Goal: Task Accomplishment & Management: Complete application form

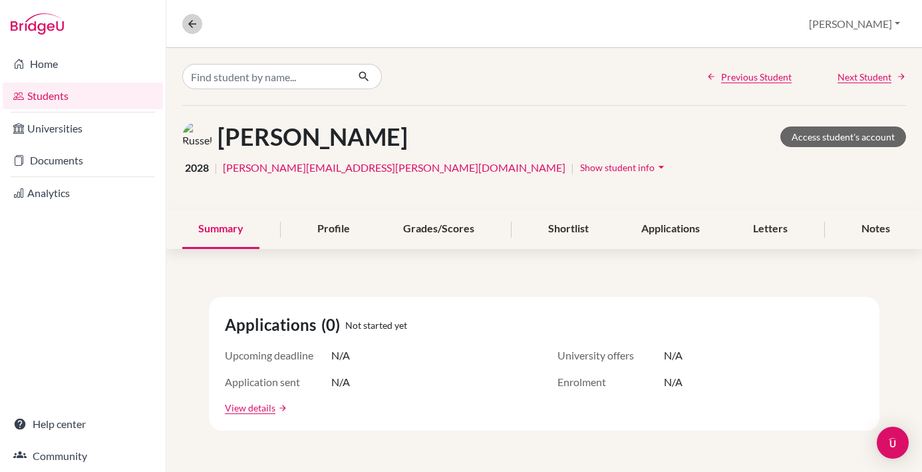
click at [192, 24] on icon at bounding box center [192, 24] width 12 height 12
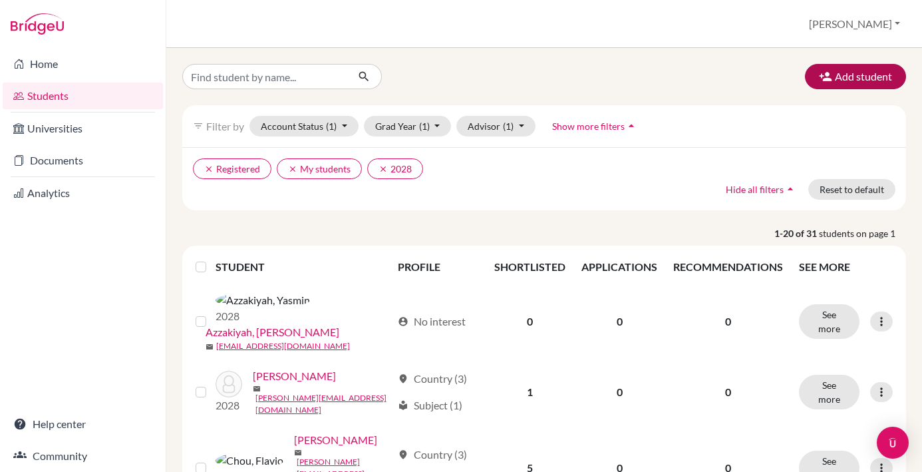
click at [867, 77] on button "Add student" at bounding box center [855, 76] width 101 height 25
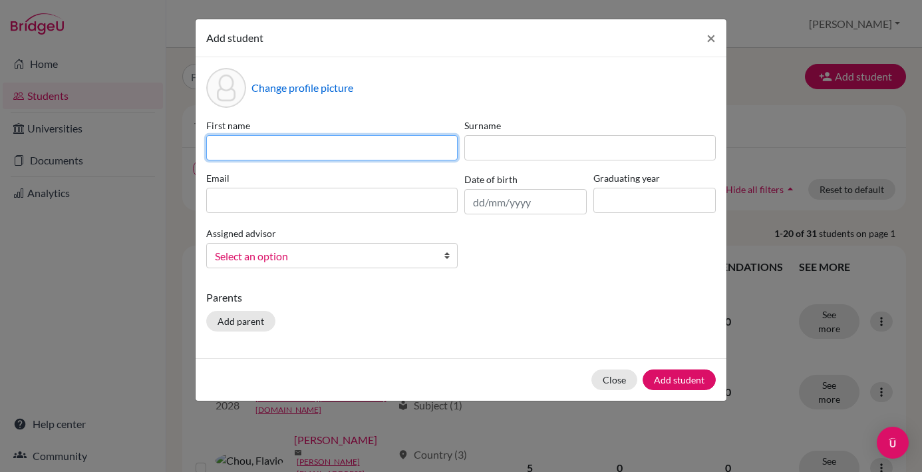
paste input "Saskia Nazla Audrey Fasya"
type input "Saskia Nazla Audrey Fasya"
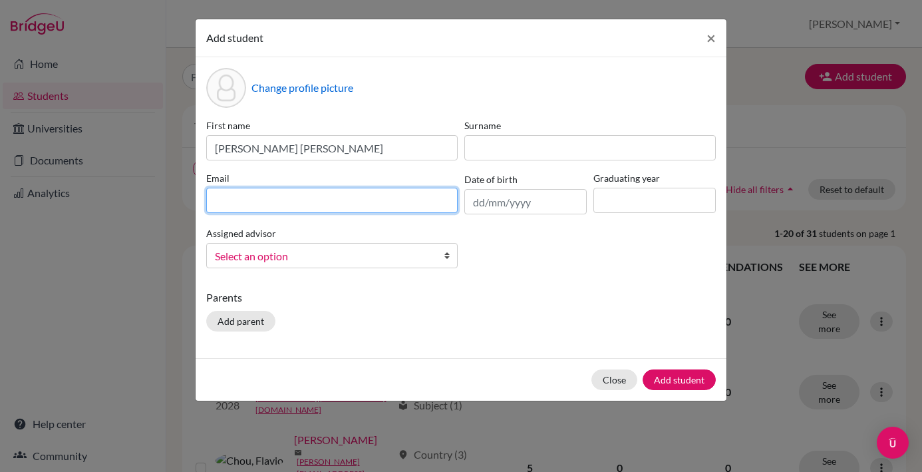
paste input "28saskianazla.fasya@sisschools.org"
type input "28saskianazla.fasya@sisschools.org"
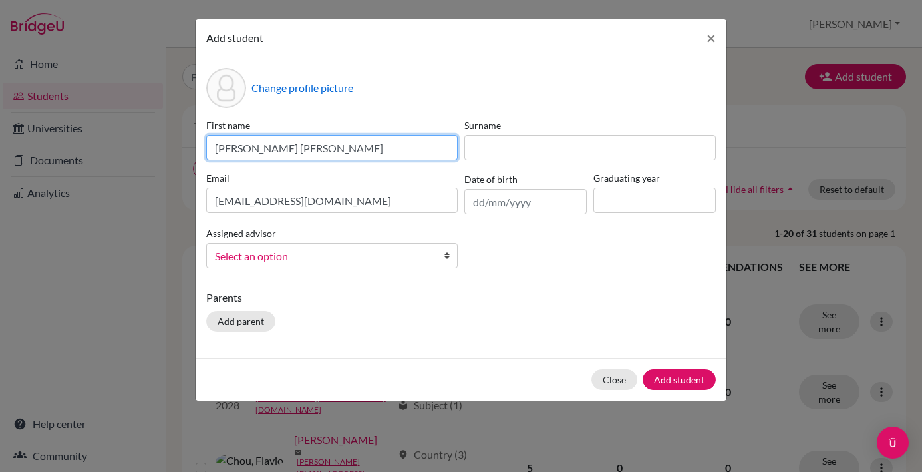
drag, startPoint x: 313, startPoint y: 148, endPoint x: 340, endPoint y: 148, distance: 27.3
click at [340, 148] on input "Saskia Nazla Audrey Fasya" at bounding box center [331, 147] width 251 height 25
type input "Saskia Nazla Audrey"
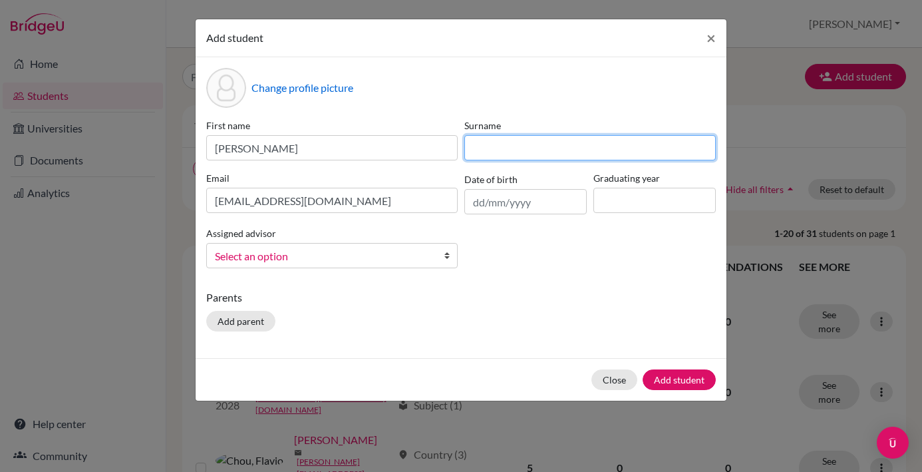
paste input "Fasya"
type input "Fasya"
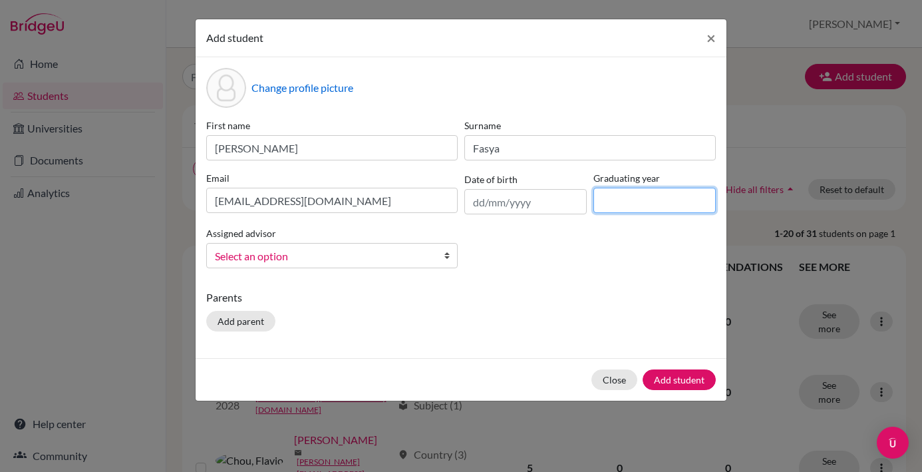
click at [645, 205] on input at bounding box center [654, 200] width 122 height 25
type input "2028"
click at [448, 259] on b at bounding box center [450, 256] width 13 height 24
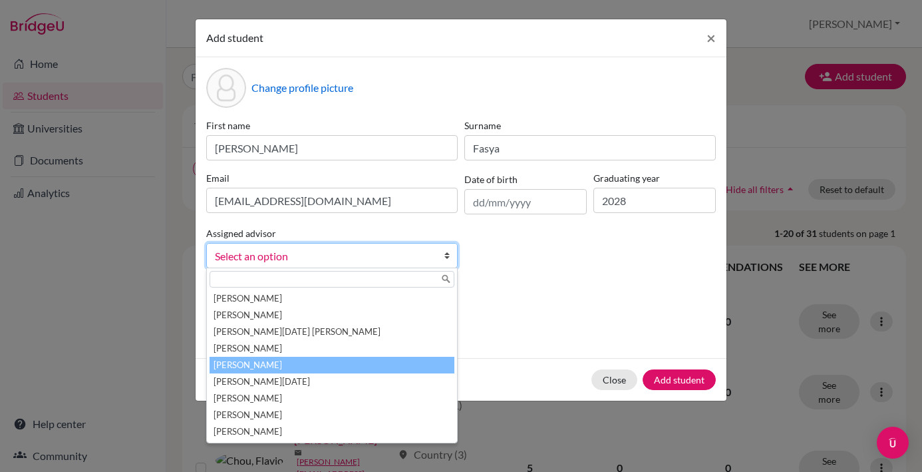
click at [381, 366] on li "[PERSON_NAME]" at bounding box center [332, 365] width 245 height 17
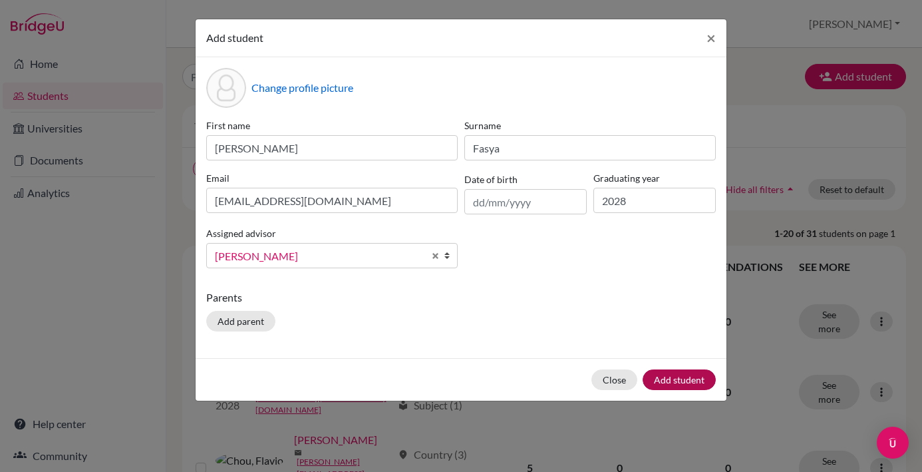
click at [679, 379] on button "Add student" at bounding box center [679, 379] width 73 height 21
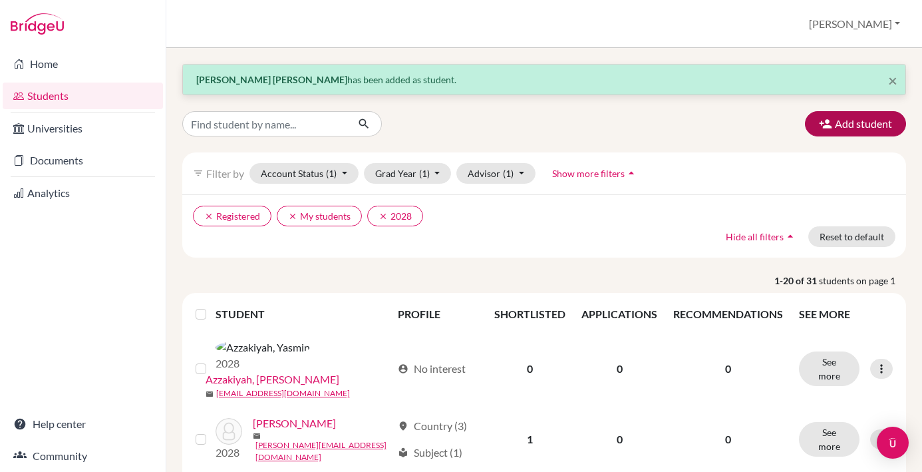
click at [857, 126] on button "Add student" at bounding box center [855, 123] width 101 height 25
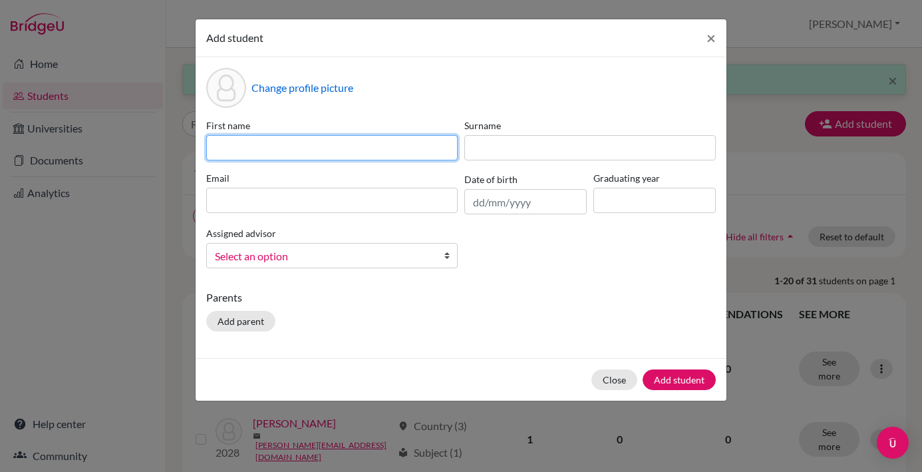
paste input "Sebastian Wee"
drag, startPoint x: 288, startPoint y: 150, endPoint x: 263, endPoint y: 150, distance: 24.6
click at [263, 150] on input "Sebastian Wee" at bounding box center [331, 147] width 251 height 25
type input "Sebastian"
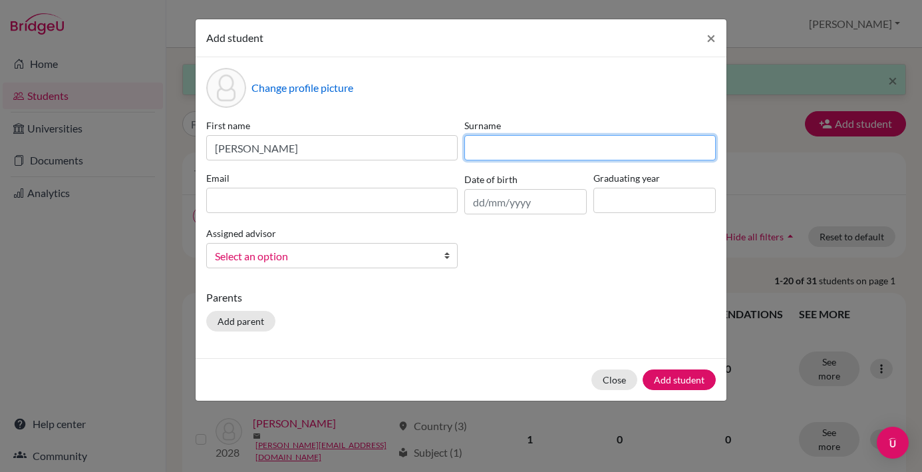
paste input "Wee"
type input "Wee"
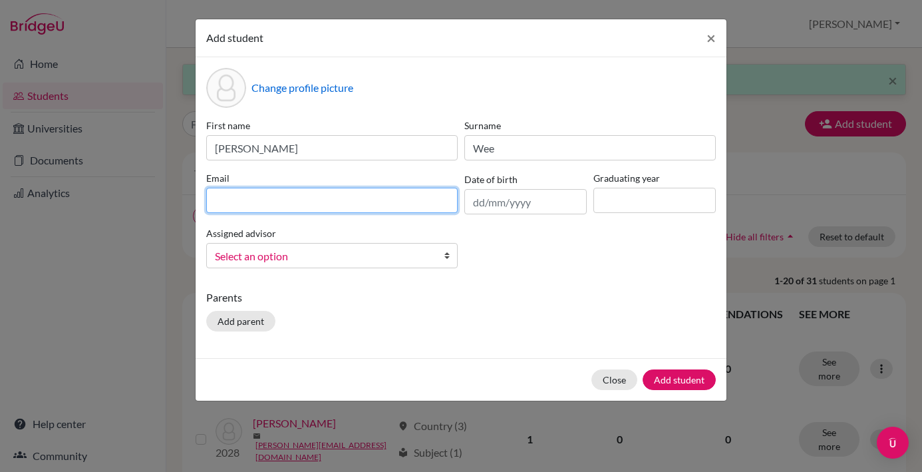
paste input "28sebastian.wee@sisschools.org"
type input "28sebastian.wee@sisschools.org"
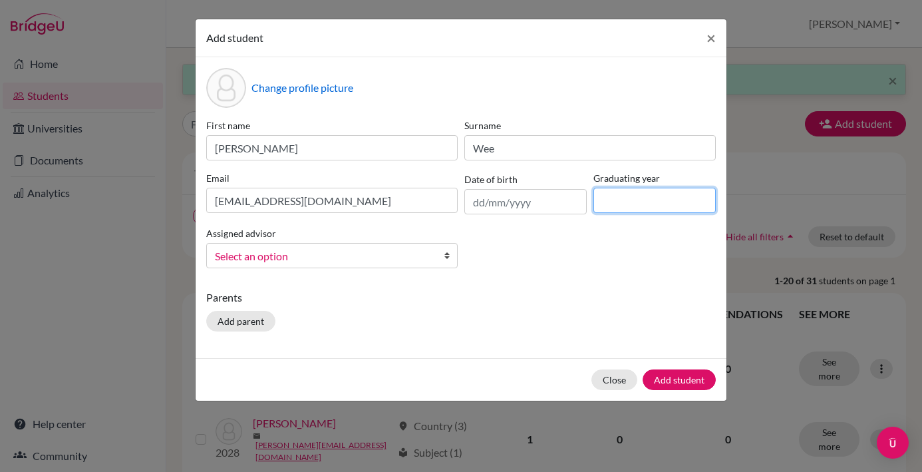
click at [621, 197] on input at bounding box center [654, 200] width 122 height 25
type input "2028"
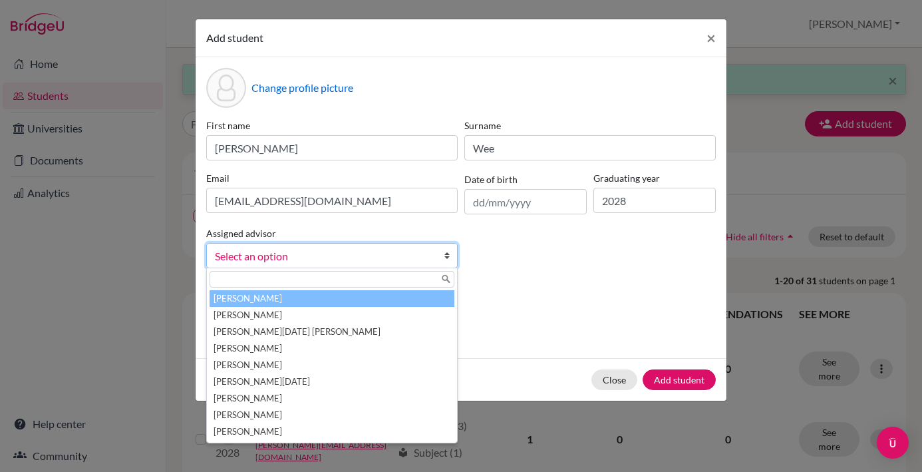
click at [446, 257] on b at bounding box center [450, 256] width 13 height 24
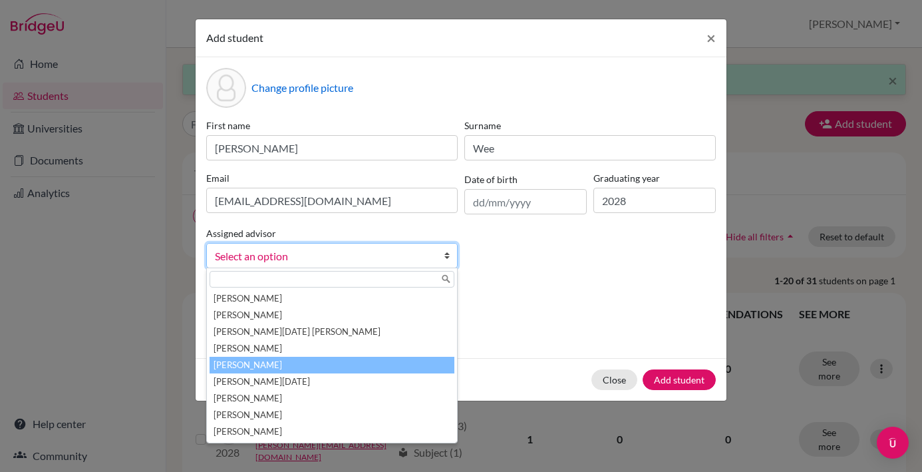
click at [288, 361] on li "[PERSON_NAME]" at bounding box center [332, 365] width 245 height 17
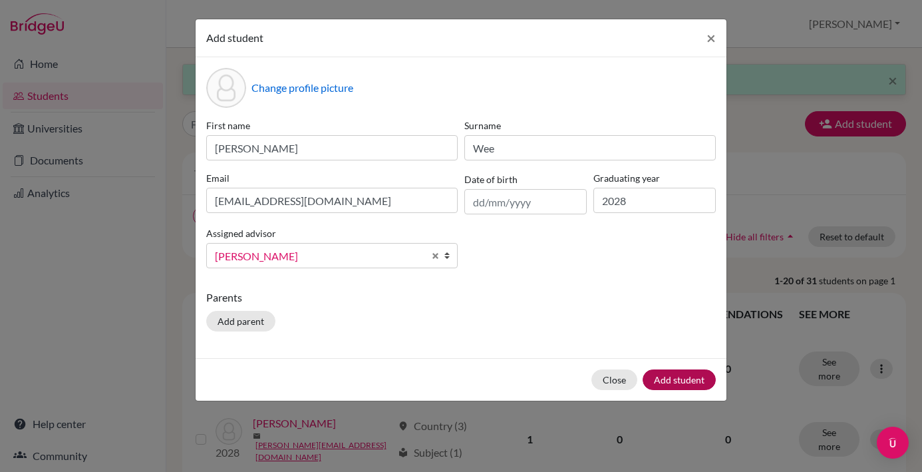
click at [681, 375] on button "Add student" at bounding box center [679, 379] width 73 height 21
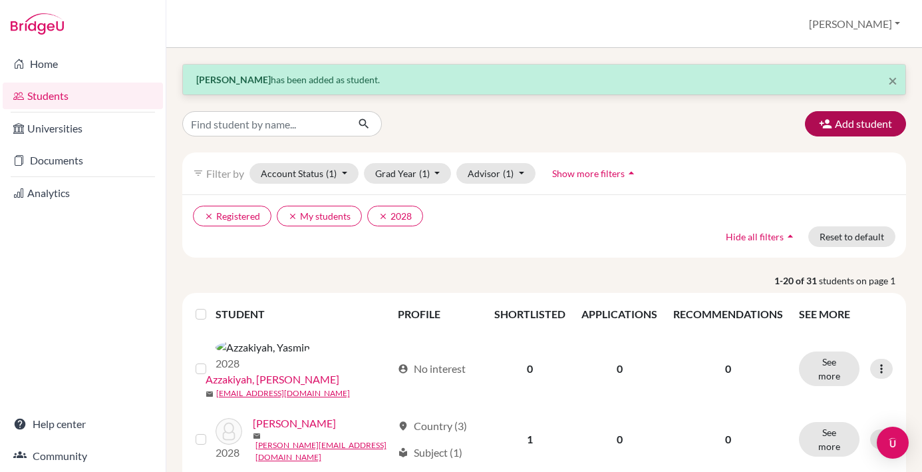
click at [856, 128] on button "Add student" at bounding box center [855, 123] width 101 height 25
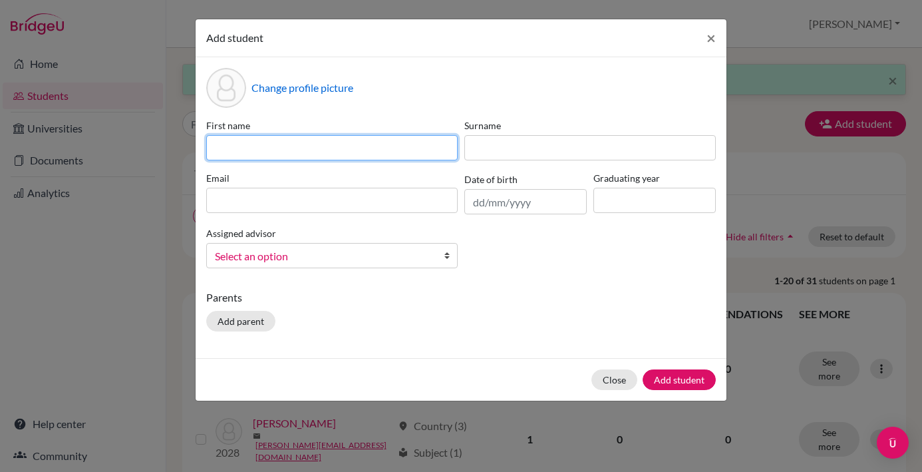
paste input "Candice Caitlyn Yu"
type input "Candice Caitlyn Yu"
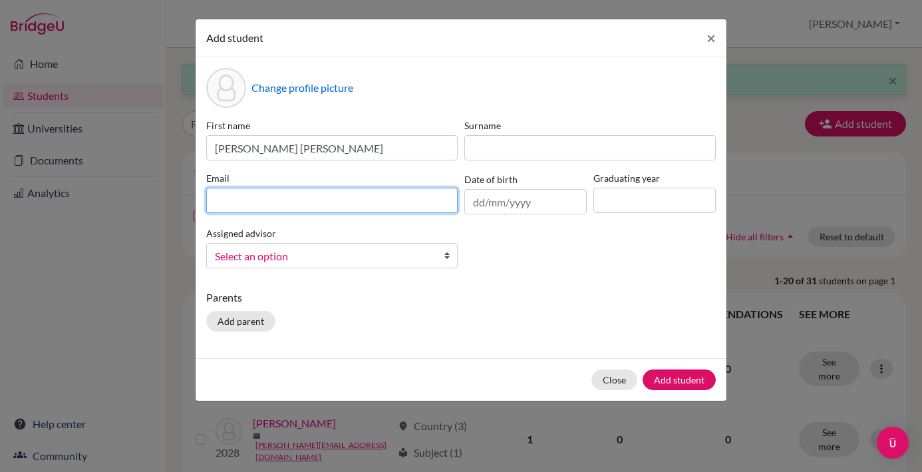
paste input "28candice.yu@sisschools.org"
type input "28candice.yu@sisschools.org"
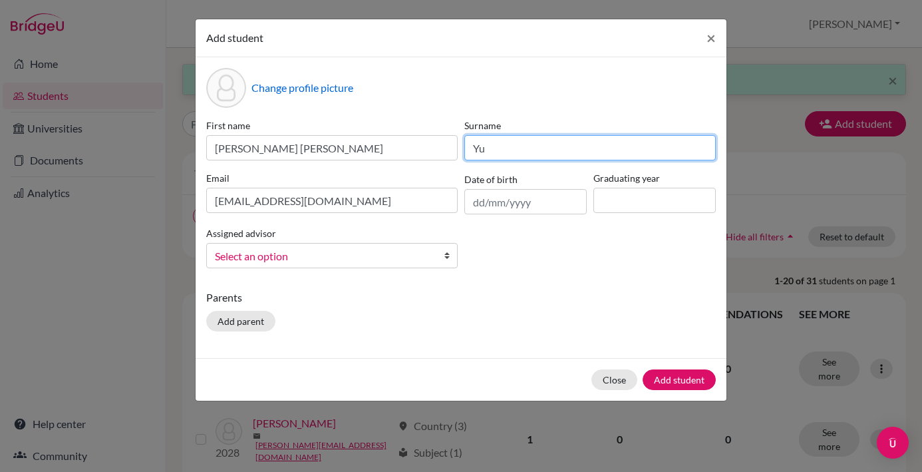
type input "Yu"
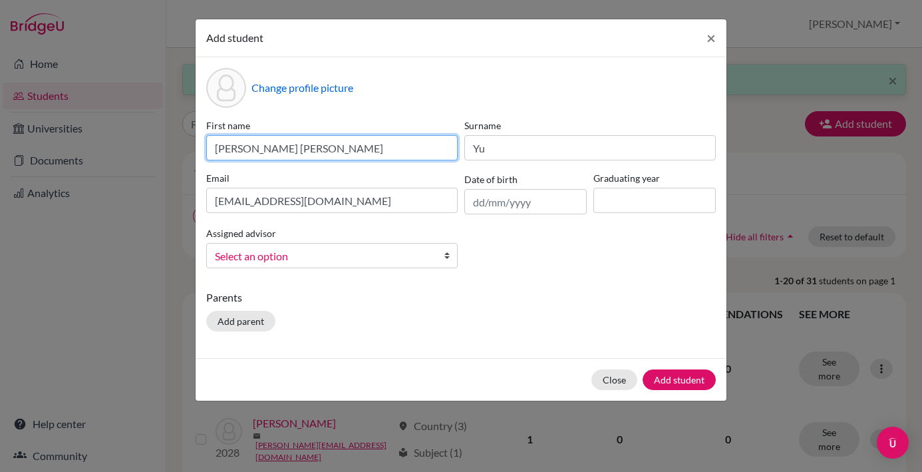
click at [315, 149] on input "Candice Caitlyn Yu" at bounding box center [331, 147] width 251 height 25
type input "Candice Caitlyn"
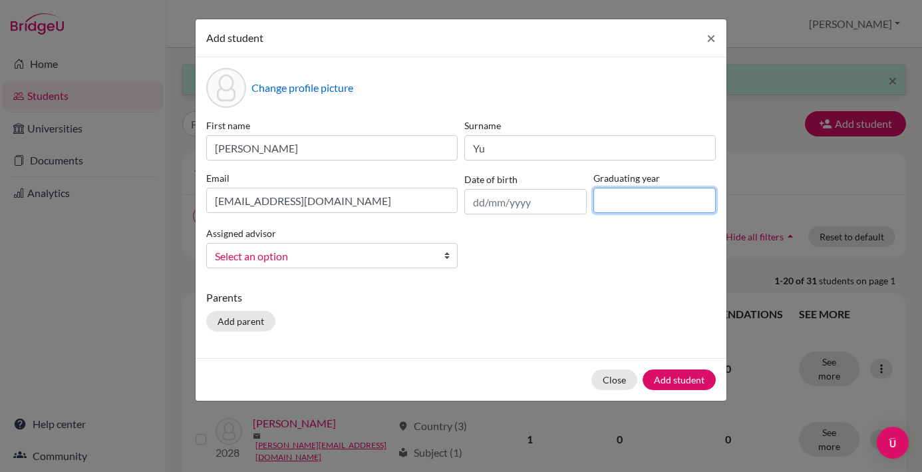
click at [632, 196] on input at bounding box center [654, 200] width 122 height 25
type input "2028"
click at [446, 258] on b at bounding box center [450, 256] width 13 height 24
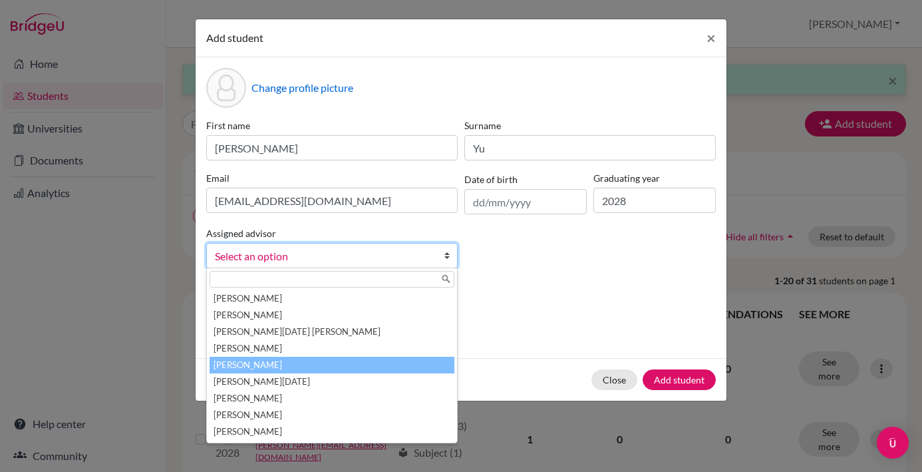
click at [297, 365] on li "[PERSON_NAME]" at bounding box center [332, 365] width 245 height 17
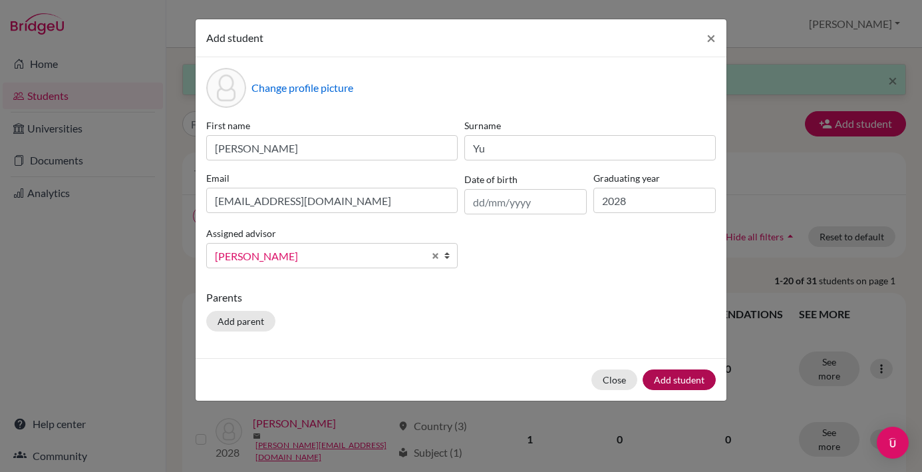
click at [681, 387] on button "Add student" at bounding box center [679, 379] width 73 height 21
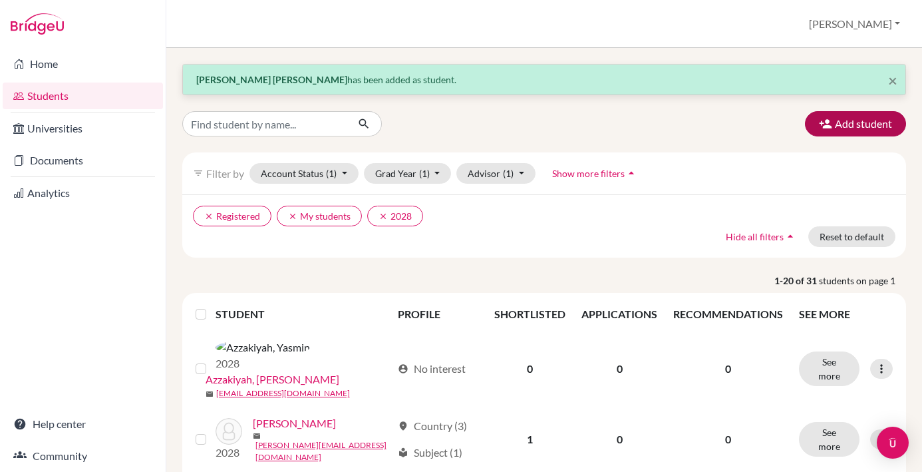
click at [871, 119] on button "Add student" at bounding box center [855, 123] width 101 height 25
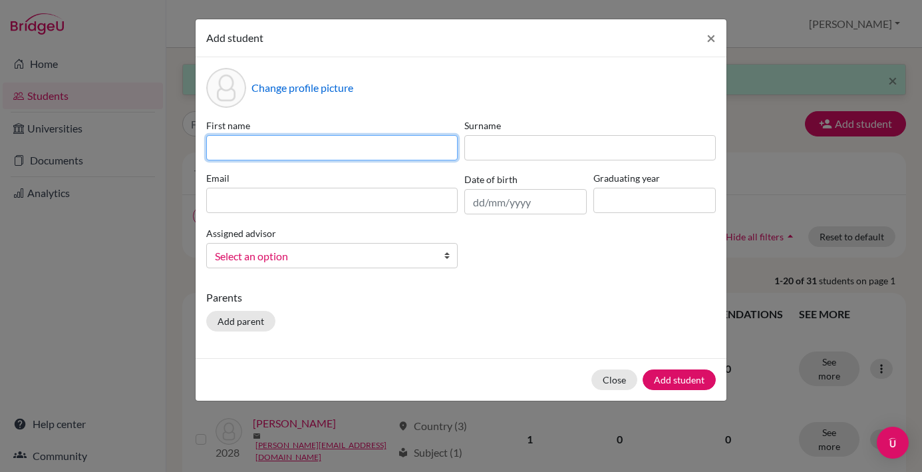
paste input "Jassmyn nuryamievun hutabarat"
drag, startPoint x: 369, startPoint y: 146, endPoint x: 318, endPoint y: 148, distance: 50.6
click at [318, 148] on input "Jassmyn nuryamievun hutabarat" at bounding box center [331, 147] width 251 height 25
type input "Jassmyn nuryamievun"
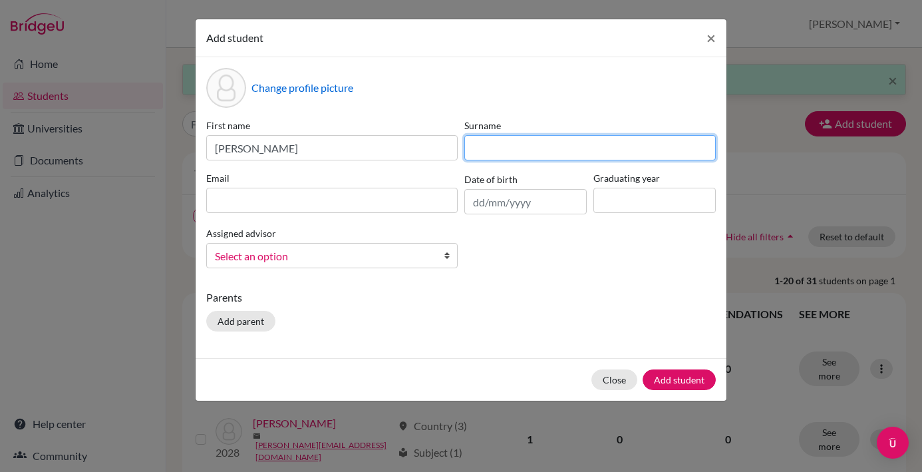
paste input "hutabarat"
click at [481, 148] on input "hutabarat" at bounding box center [589, 147] width 251 height 25
type input "Hutabarat"
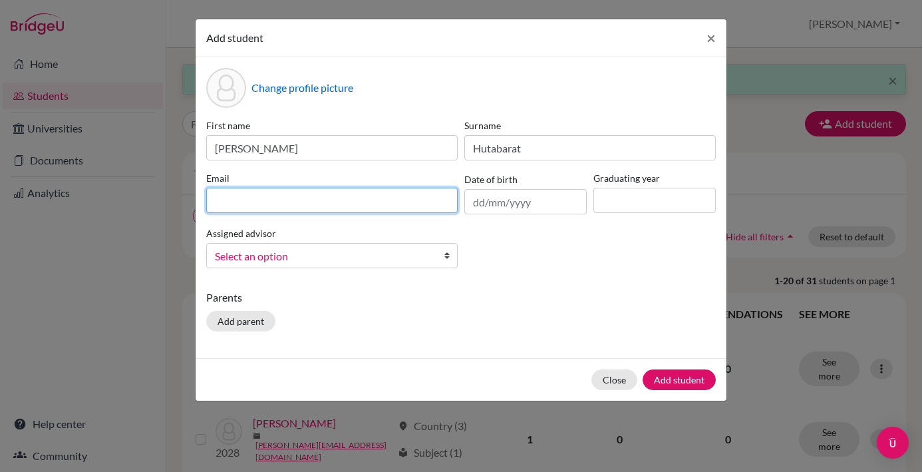
paste input "28jassmyn.hutabarat@sisschools.org"
type input "28jassmyn.hutabarat@sisschools.org"
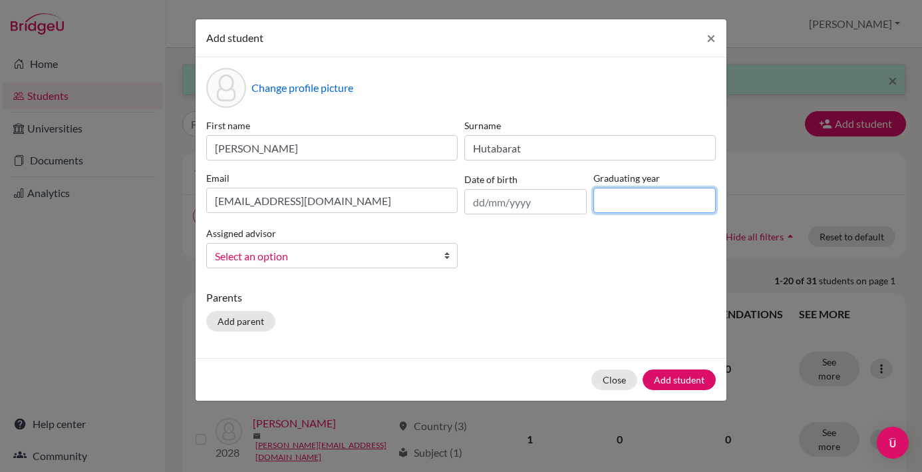
click at [650, 198] on input at bounding box center [654, 200] width 122 height 25
type input "2028"
click at [444, 257] on b at bounding box center [450, 256] width 13 height 24
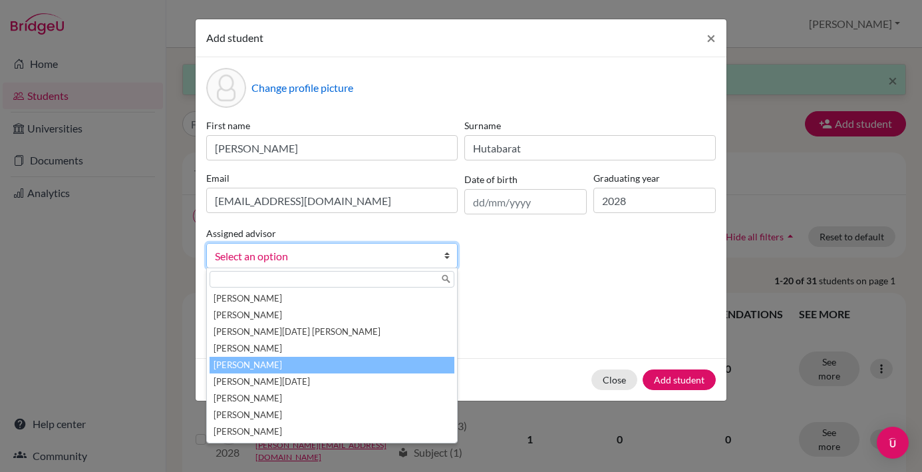
click at [274, 363] on li "[PERSON_NAME]" at bounding box center [332, 365] width 245 height 17
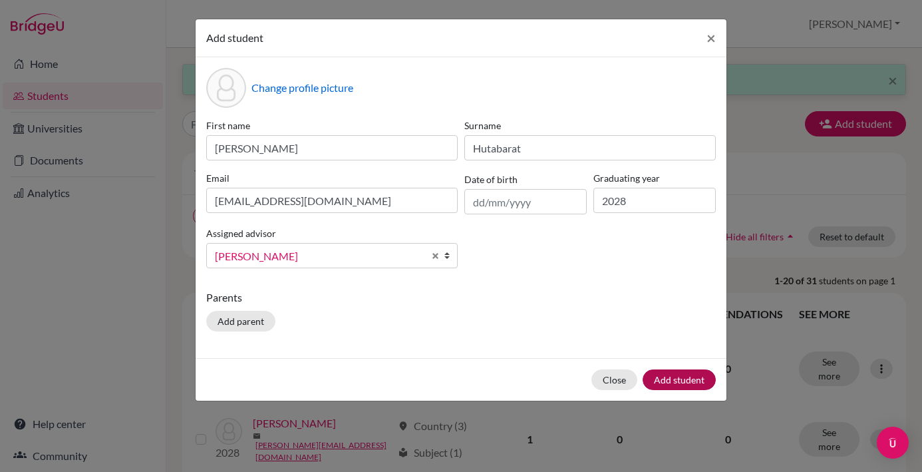
click at [679, 382] on button "Add student" at bounding box center [679, 379] width 73 height 21
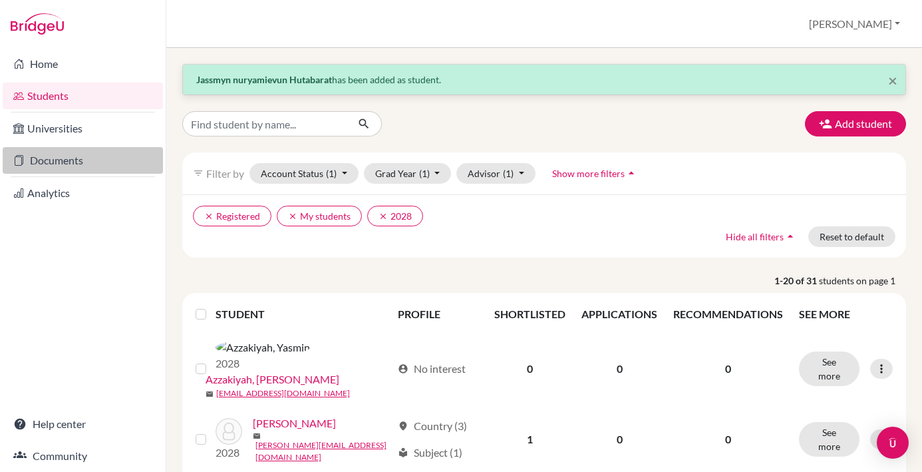
click at [64, 158] on link "Documents" at bounding box center [83, 160] width 160 height 27
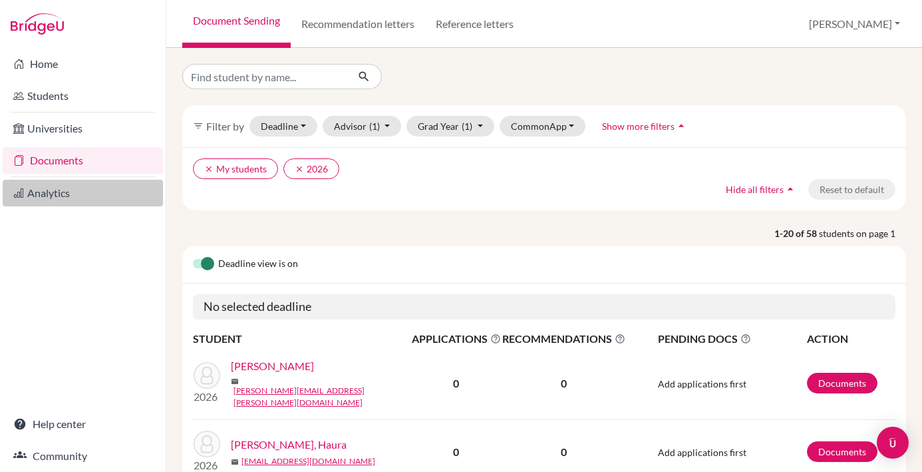
click at [57, 195] on link "Analytics" at bounding box center [83, 193] width 160 height 27
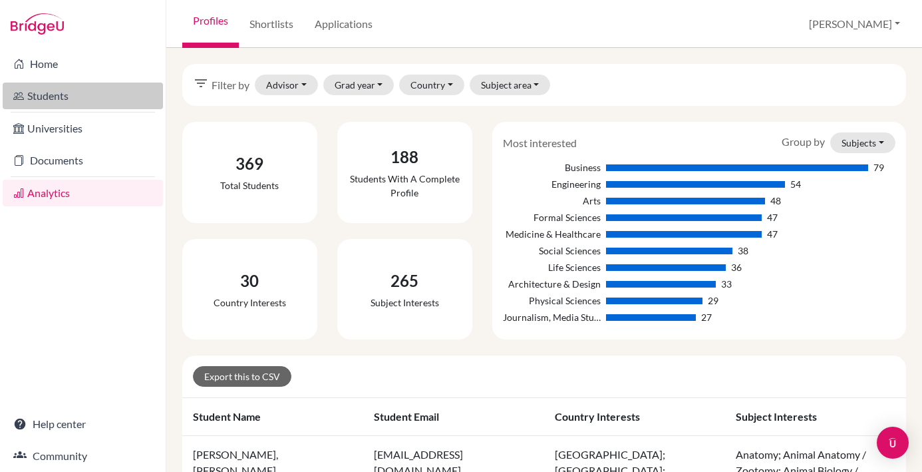
click at [55, 98] on link "Students" at bounding box center [83, 95] width 160 height 27
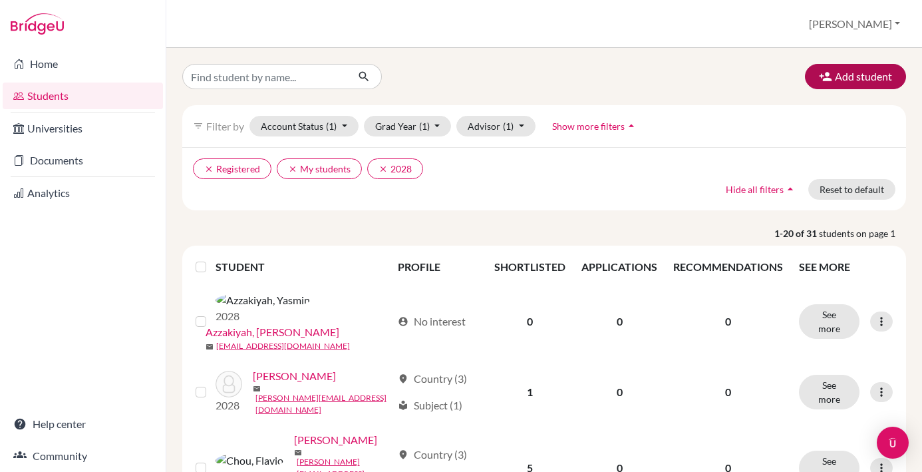
click at [860, 73] on button "Add student" at bounding box center [855, 76] width 101 height 25
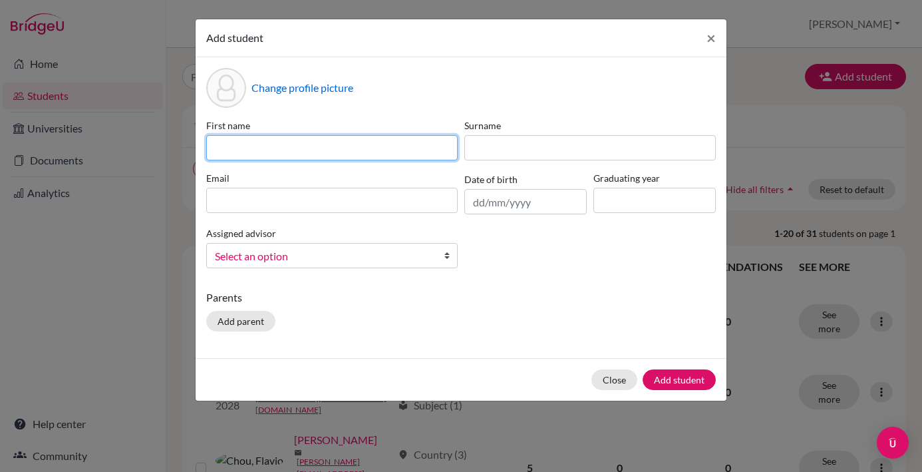
paste input "[PERSON_NAME]"
type input "[PERSON_NAME]"
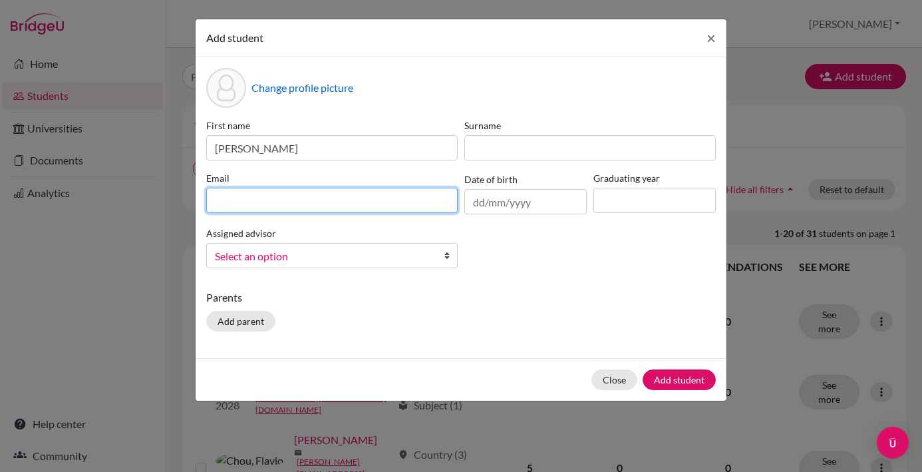
paste input "[EMAIL_ADDRESS][PERSON_NAME][DOMAIN_NAME]"
type input "[EMAIL_ADDRESS][PERSON_NAME][DOMAIN_NAME]"
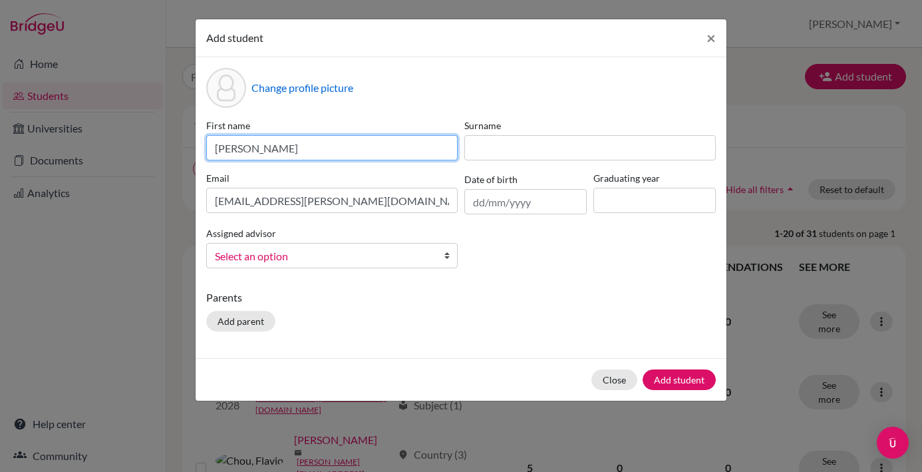
drag, startPoint x: 261, startPoint y: 148, endPoint x: 289, endPoint y: 149, distance: 28.0
click at [289, 149] on input "[PERSON_NAME]" at bounding box center [331, 147] width 251 height 25
click at [307, 148] on input "[PERSON_NAME]" at bounding box center [331, 147] width 251 height 25
drag, startPoint x: 249, startPoint y: 148, endPoint x: 297, endPoint y: 150, distance: 47.9
click at [297, 150] on input "[PERSON_NAME]" at bounding box center [331, 147] width 251 height 25
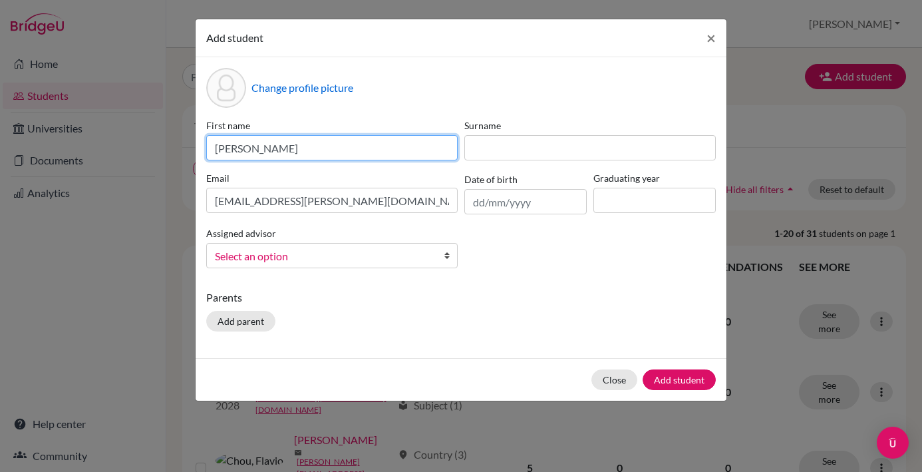
type input "[PERSON_NAME]"
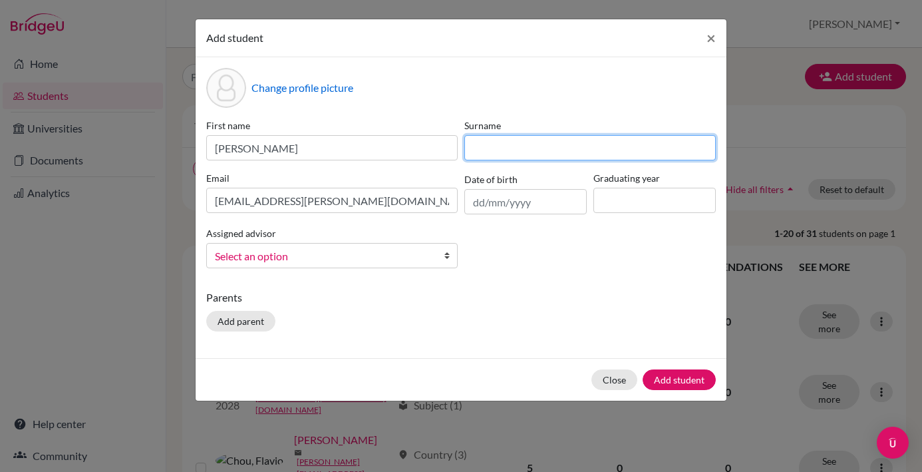
paste input "[PERSON_NAME]"
type input "[PERSON_NAME]"
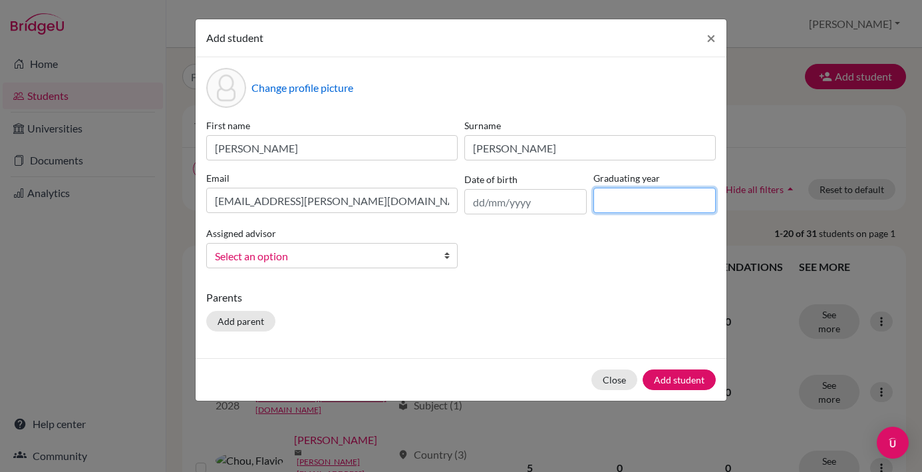
click at [629, 206] on input at bounding box center [654, 200] width 122 height 25
type input "2028"
click at [446, 258] on b at bounding box center [450, 256] width 13 height 24
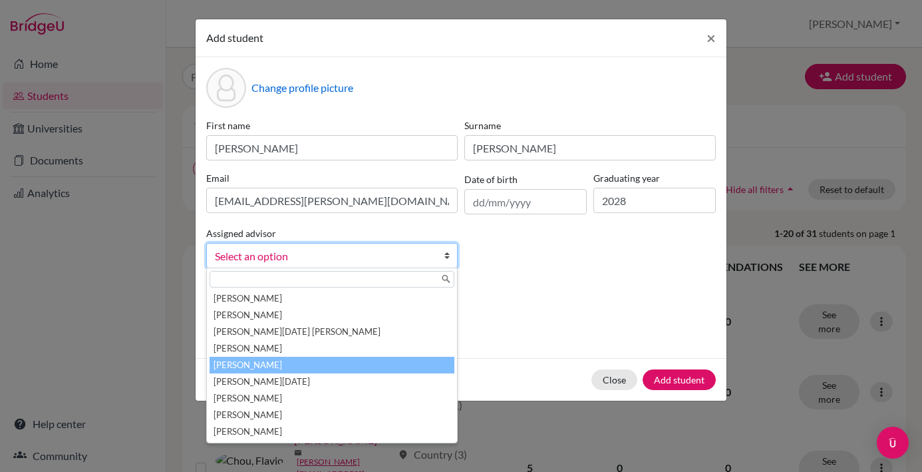
click at [298, 367] on li "[PERSON_NAME]" at bounding box center [332, 365] width 245 height 17
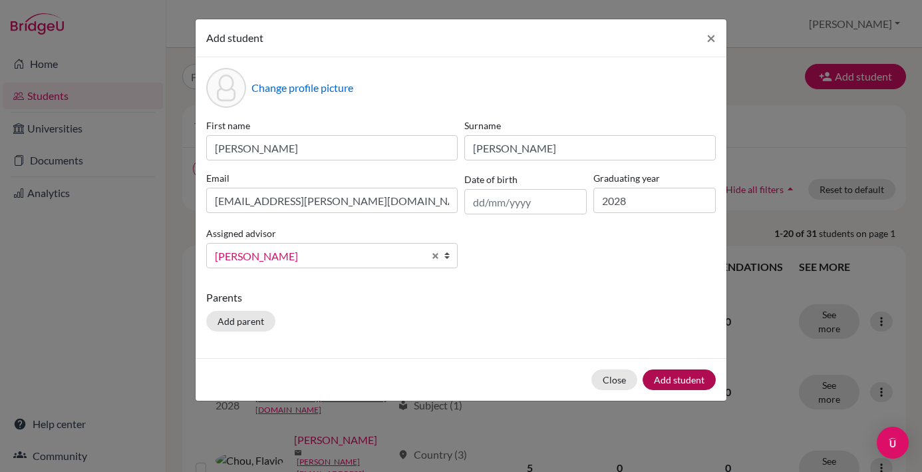
click at [692, 379] on button "Add student" at bounding box center [679, 379] width 73 height 21
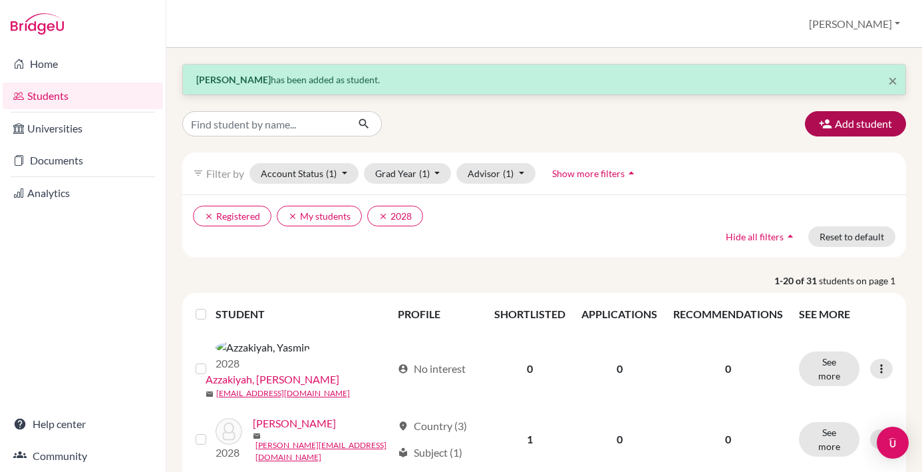
click at [853, 128] on button "Add student" at bounding box center [855, 123] width 101 height 25
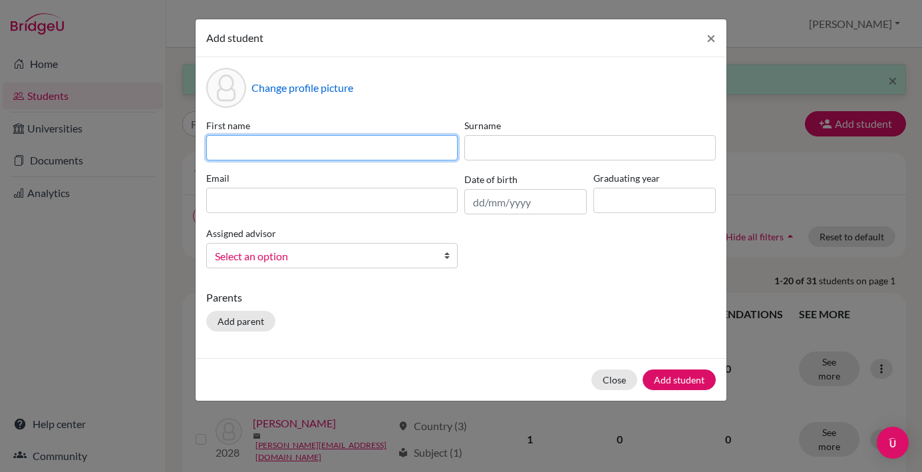
paste input "[PERSON_NAME] [PERSON_NAME] Syahrir"
drag, startPoint x: 305, startPoint y: 149, endPoint x: 343, endPoint y: 148, distance: 37.3
click at [343, 148] on input "[PERSON_NAME] [PERSON_NAME] Syahrir" at bounding box center [331, 147] width 251 height 25
type input "[PERSON_NAME] [PERSON_NAME]"
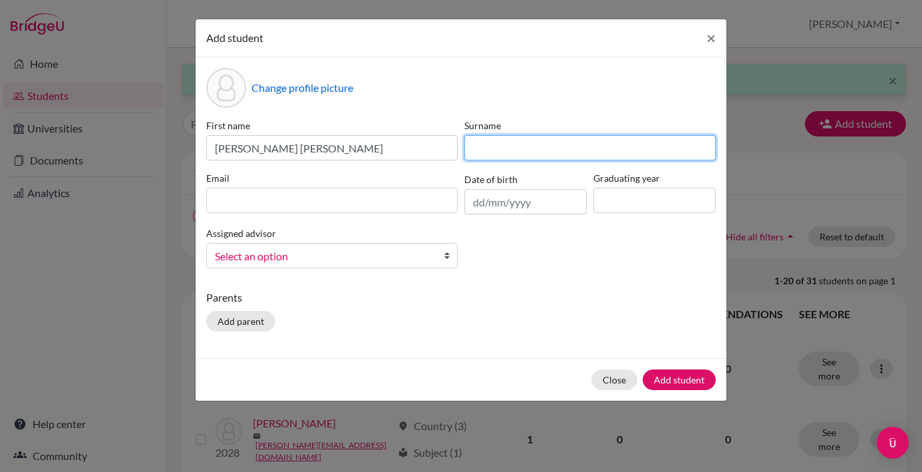
paste input "Syahrir"
type input "Syahrir"
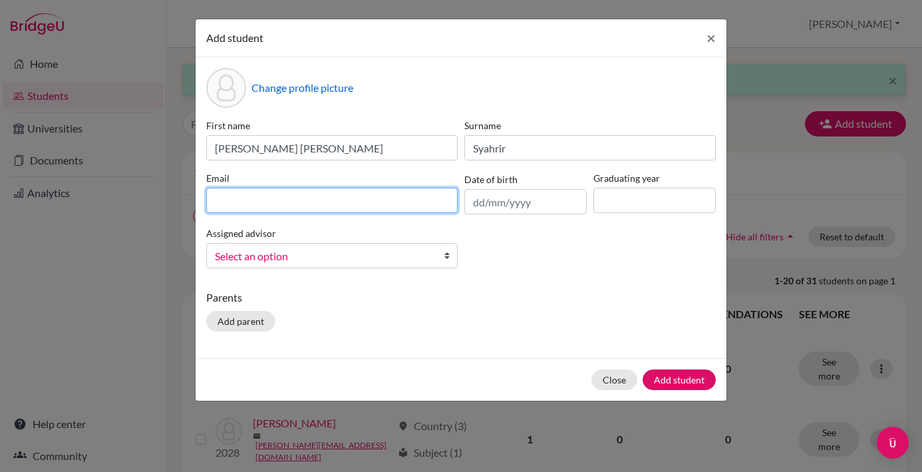
paste input "[EMAIL_ADDRESS][DOMAIN_NAME]"
type input "[EMAIL_ADDRESS][DOMAIN_NAME]"
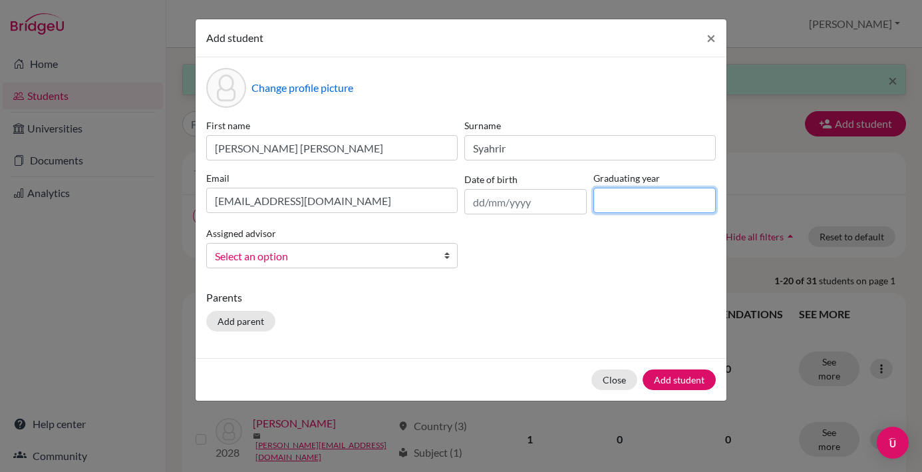
click at [644, 206] on input at bounding box center [654, 200] width 122 height 25
type input "2028"
click at [448, 258] on b at bounding box center [450, 256] width 13 height 24
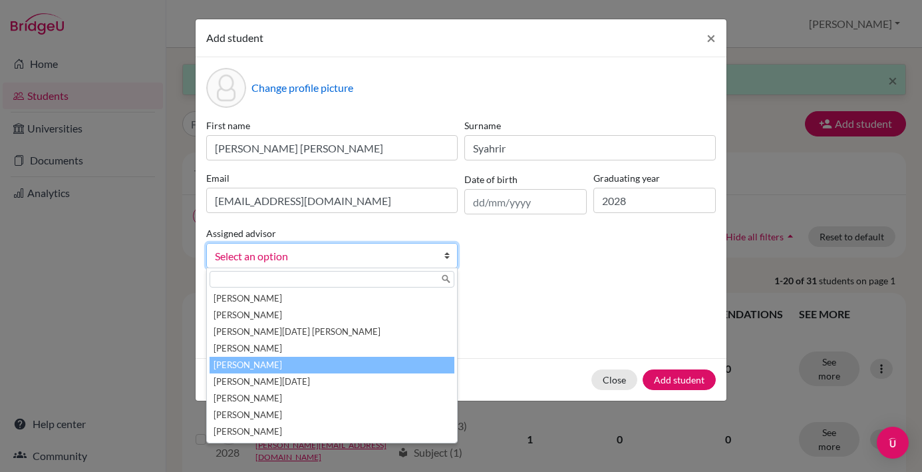
click at [329, 367] on li "[PERSON_NAME]" at bounding box center [332, 365] width 245 height 17
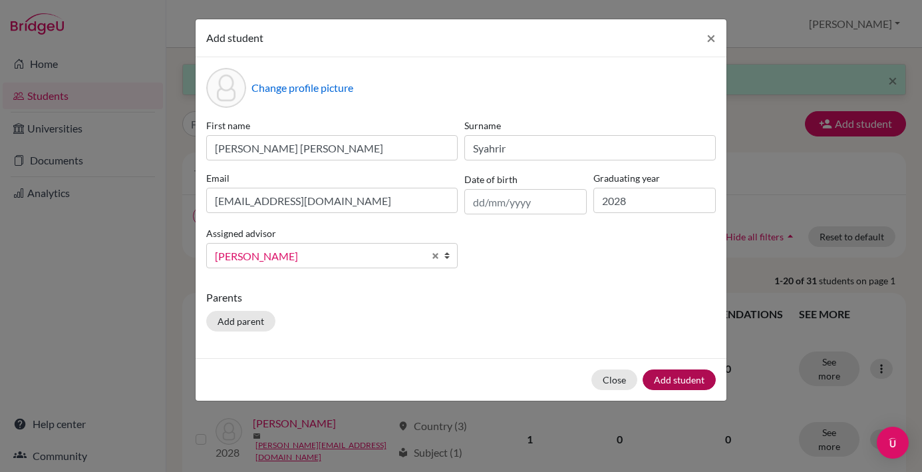
click at [671, 383] on button "Add student" at bounding box center [679, 379] width 73 height 21
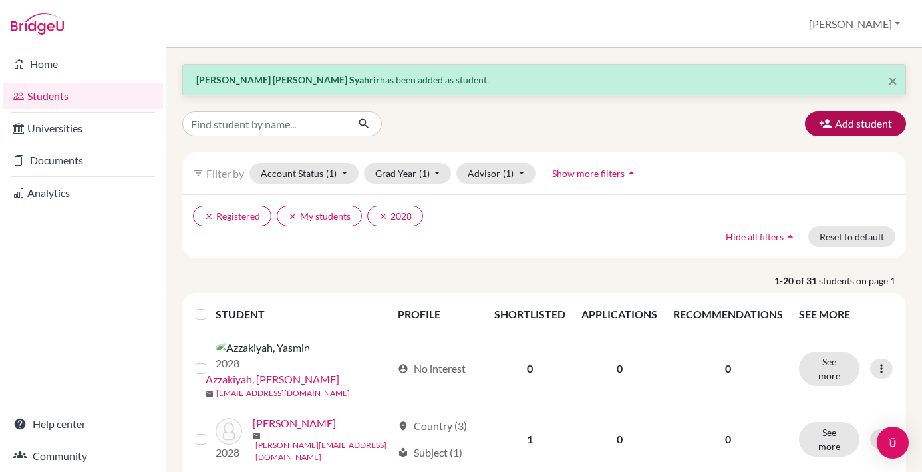
click at [854, 120] on button "Add student" at bounding box center [855, 123] width 101 height 25
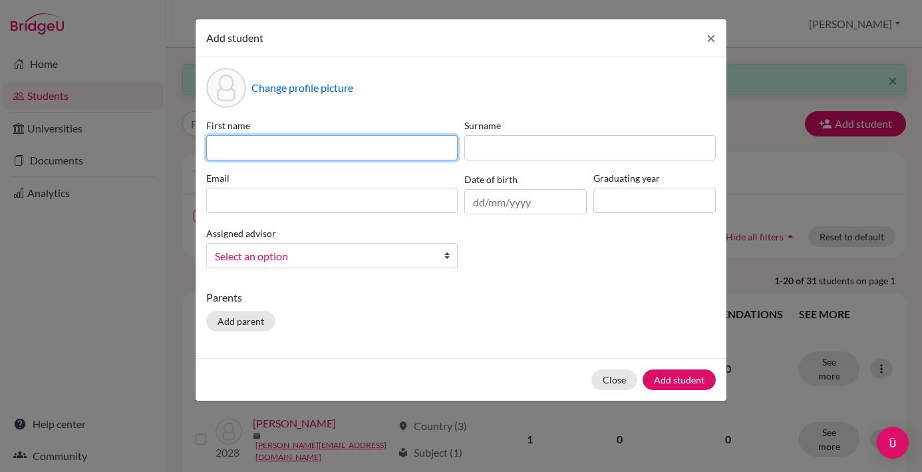
paste input "[PERSON_NAME]"
type input "[PERSON_NAME]"
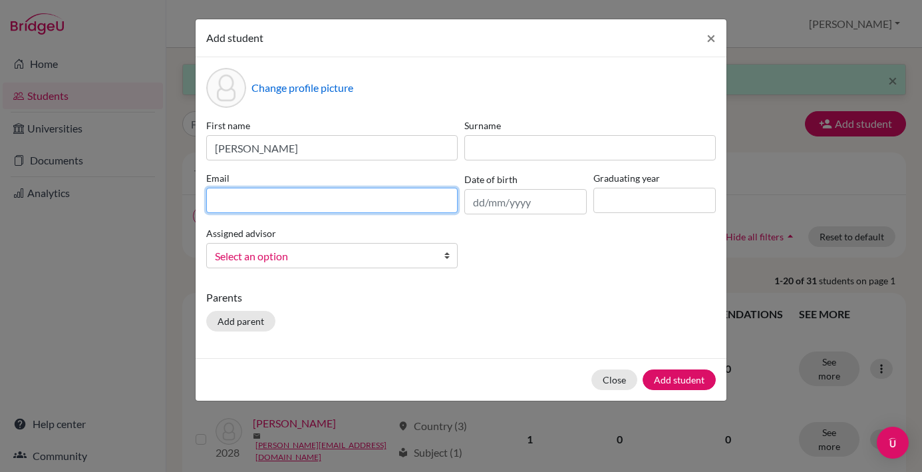
paste input "[EMAIL_ADDRESS][DOMAIN_NAME]"
type input "[EMAIL_ADDRESS][DOMAIN_NAME]"
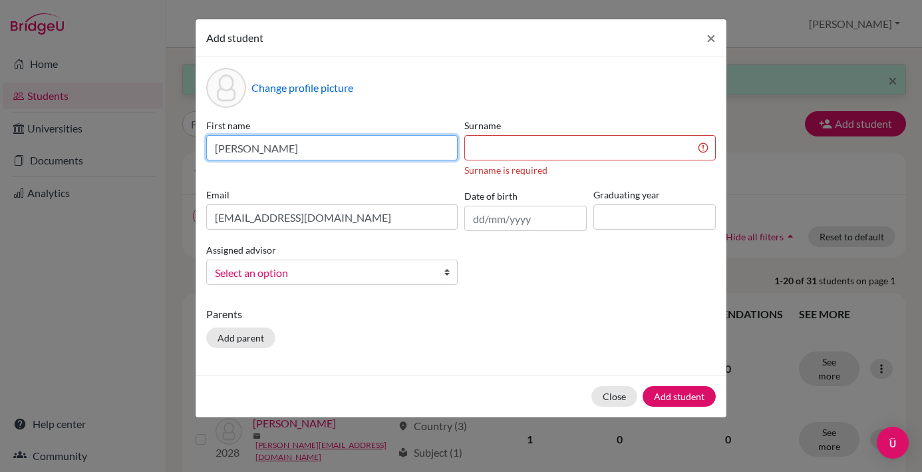
drag, startPoint x: 253, startPoint y: 148, endPoint x: 287, endPoint y: 146, distance: 34.7
click at [287, 146] on input "[PERSON_NAME]" at bounding box center [331, 147] width 251 height 25
type input "Halwah"
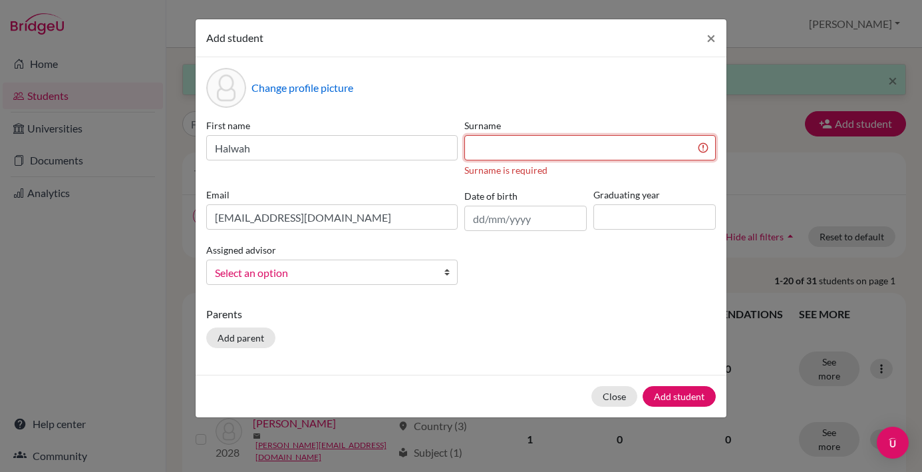
click at [481, 151] on input at bounding box center [589, 147] width 251 height 25
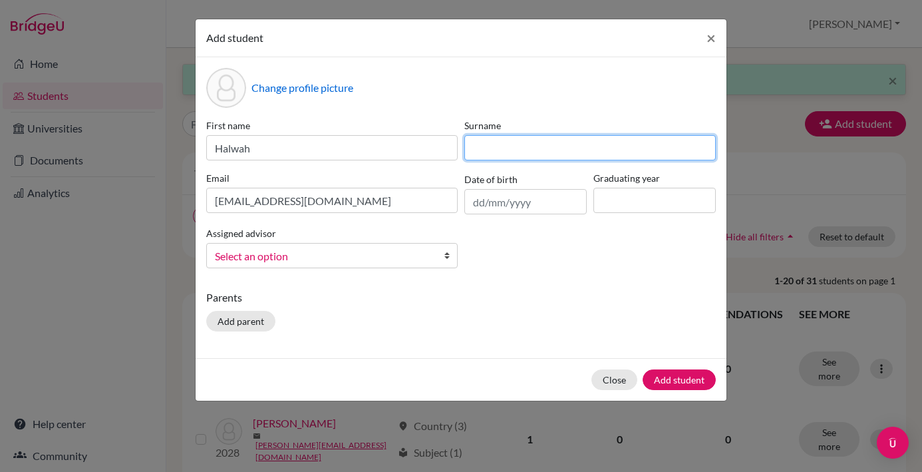
paste input "Qanita"
type input "Qanita"
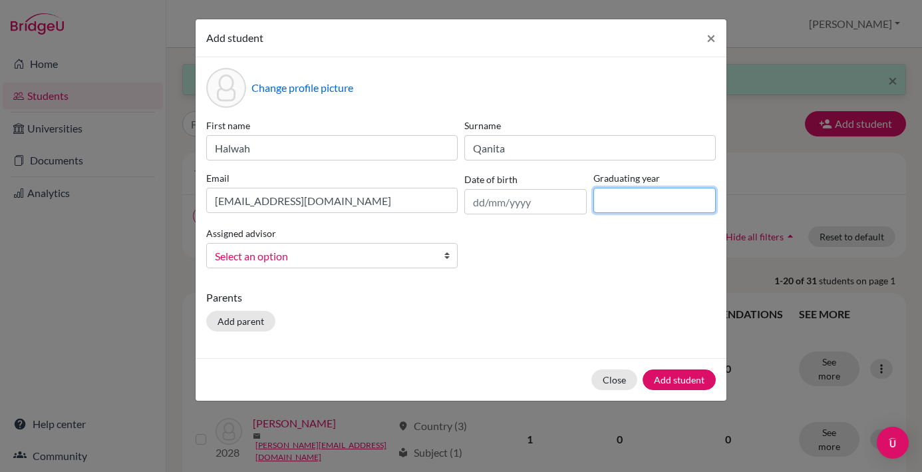
click at [618, 206] on input at bounding box center [654, 200] width 122 height 25
type input "2028"
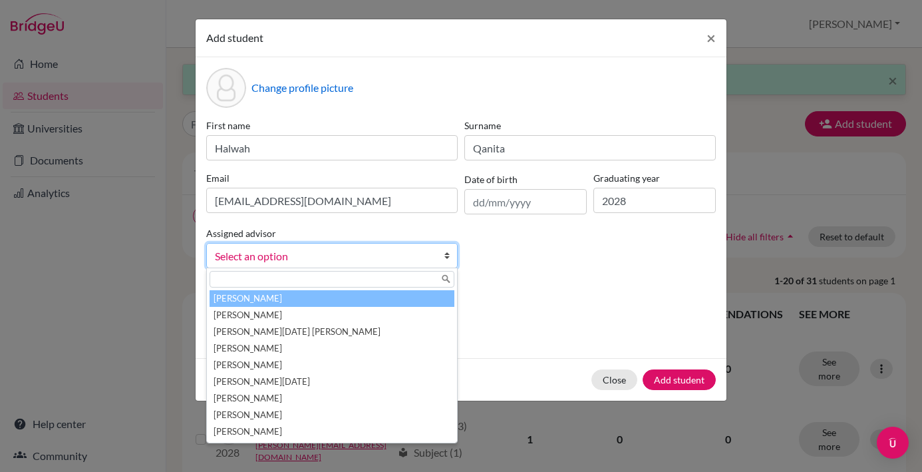
click at [447, 260] on b at bounding box center [450, 256] width 13 height 24
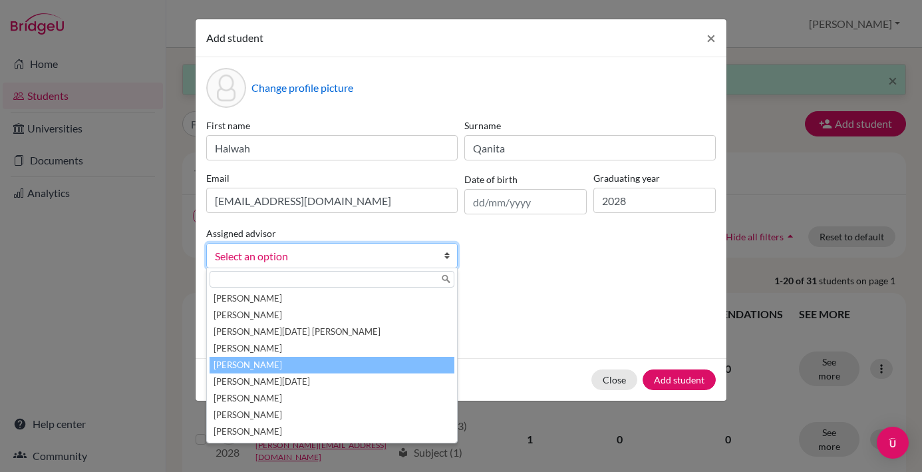
click at [316, 371] on li "[PERSON_NAME]" at bounding box center [332, 365] width 245 height 17
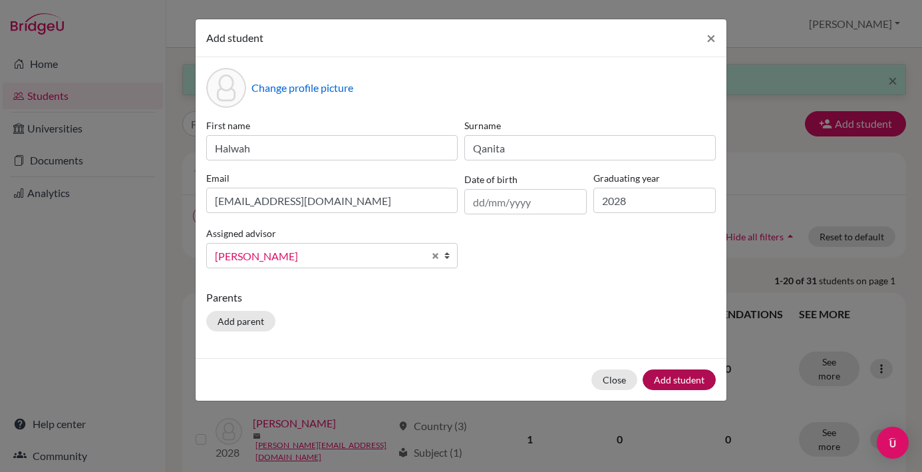
click at [686, 383] on button "Add student" at bounding box center [679, 379] width 73 height 21
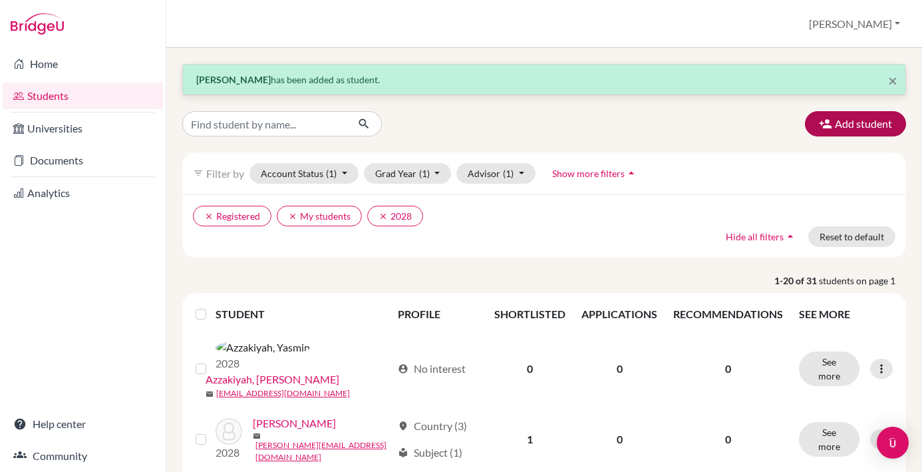
click at [853, 125] on button "Add student" at bounding box center [855, 123] width 101 height 25
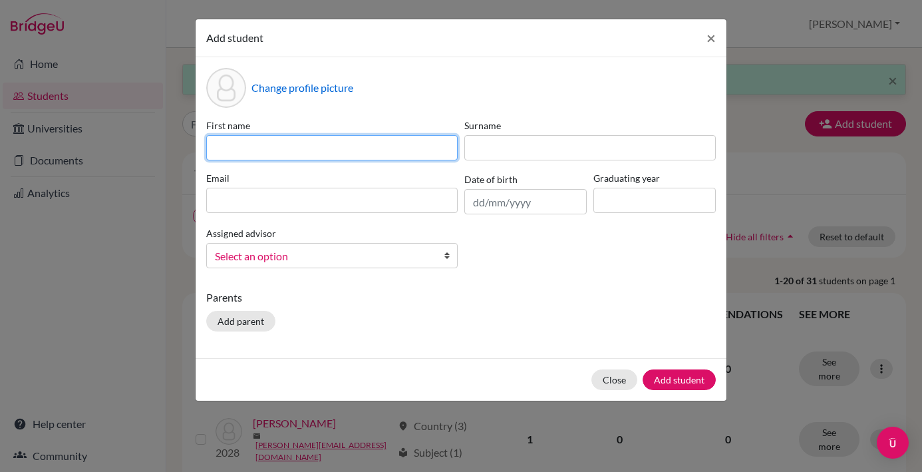
paste input "[PERSON_NAME] [PERSON_NAME]"
type input "[PERSON_NAME] [PERSON_NAME]"
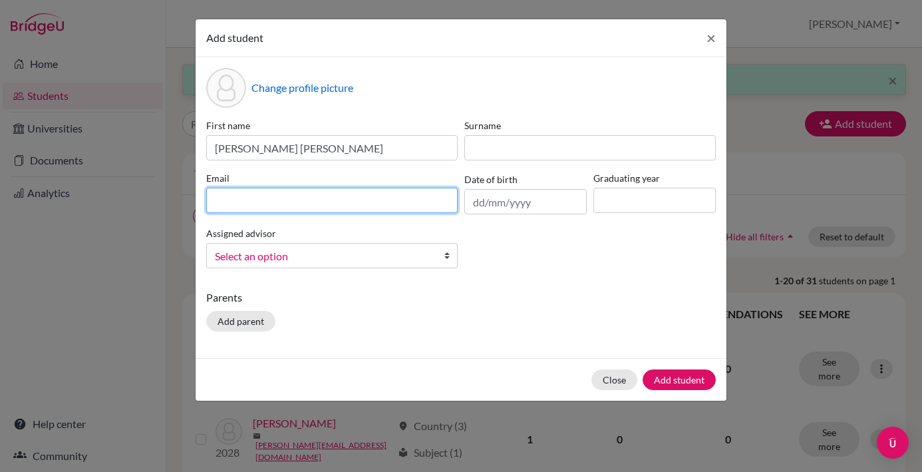
paste input "[EMAIL_ADDRESS][PERSON_NAME][DOMAIN_NAME]"
type input "[EMAIL_ADDRESS][PERSON_NAME][DOMAIN_NAME]"
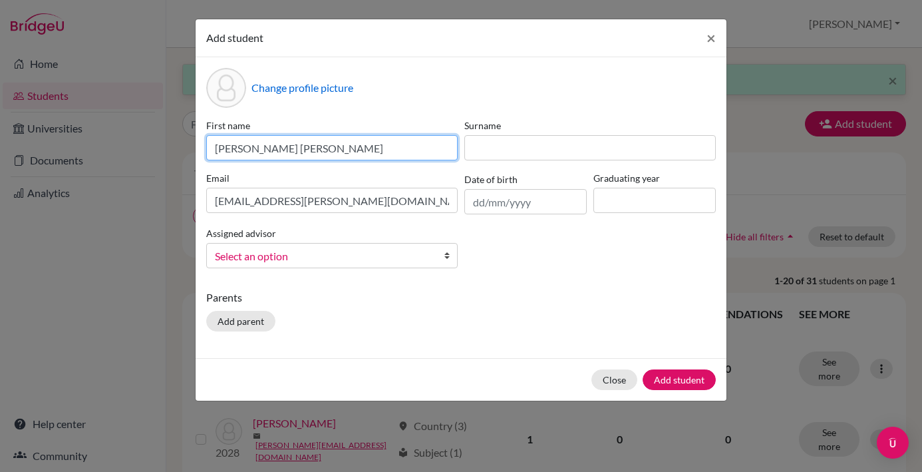
drag, startPoint x: 295, startPoint y: 148, endPoint x: 323, endPoint y: 148, distance: 28.6
click at [323, 148] on input "[PERSON_NAME] [PERSON_NAME]" at bounding box center [331, 147] width 251 height 25
type input "[PERSON_NAME]"
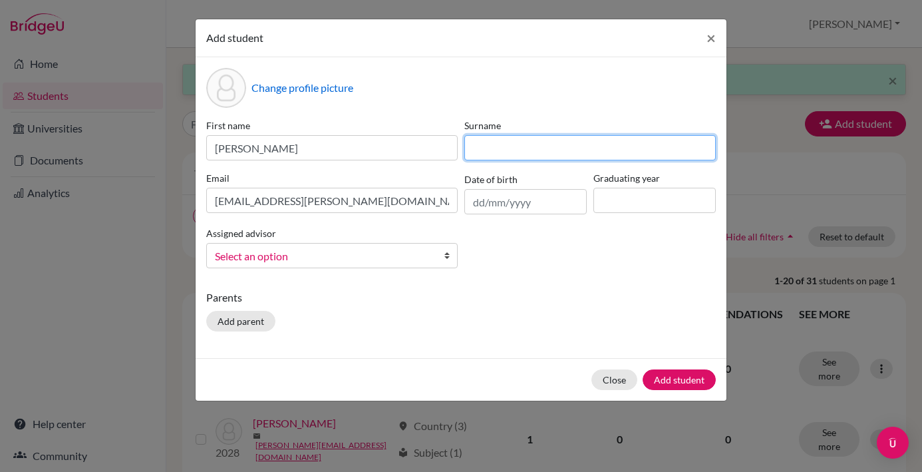
paste input "[PERSON_NAME]"
type input "[PERSON_NAME]"
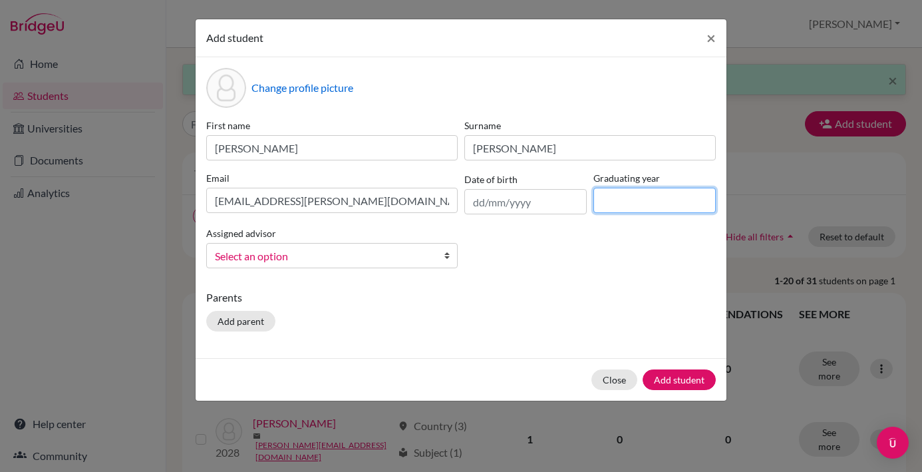
click at [651, 206] on input at bounding box center [654, 200] width 122 height 25
type input "2028"
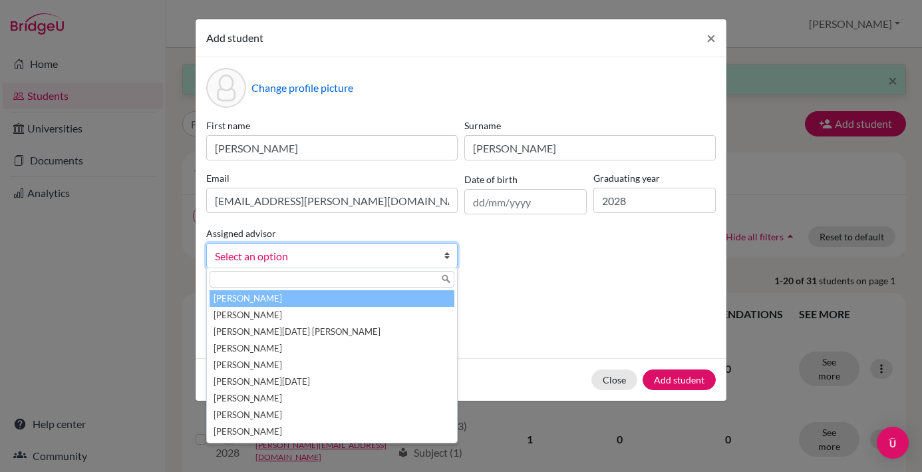
click at [448, 259] on b at bounding box center [450, 256] width 13 height 24
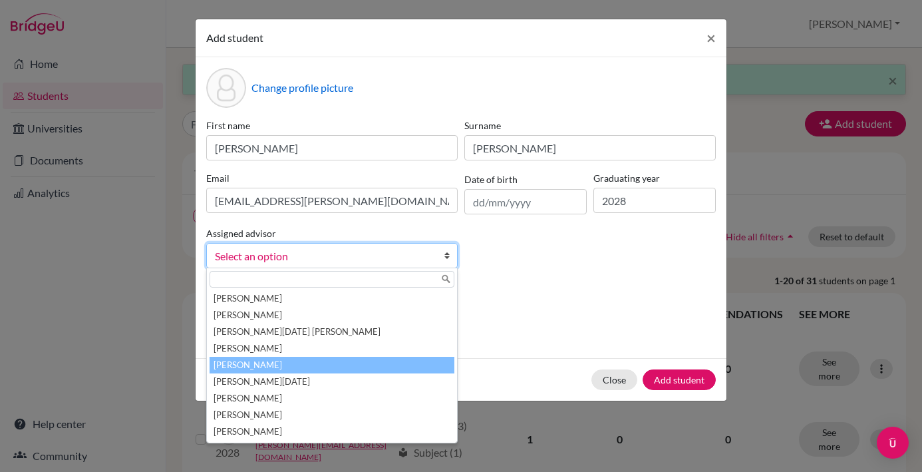
click at [341, 360] on li "[PERSON_NAME]" at bounding box center [332, 365] width 245 height 17
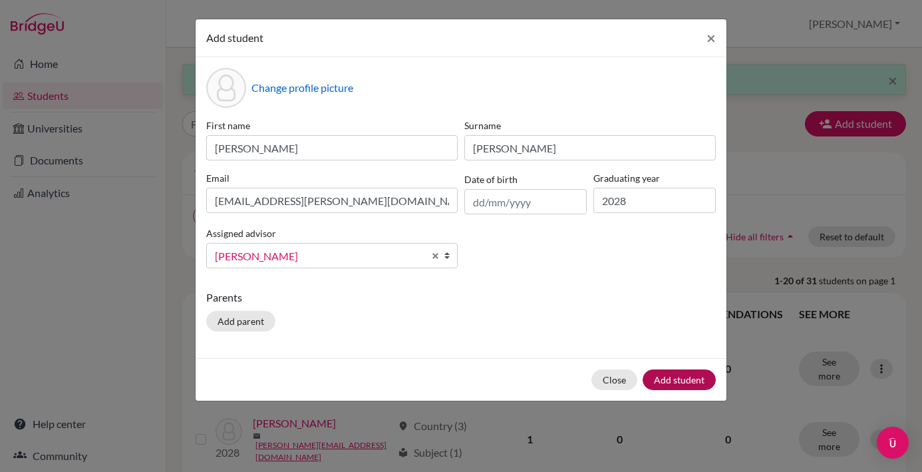
click at [696, 385] on button "Add student" at bounding box center [679, 379] width 73 height 21
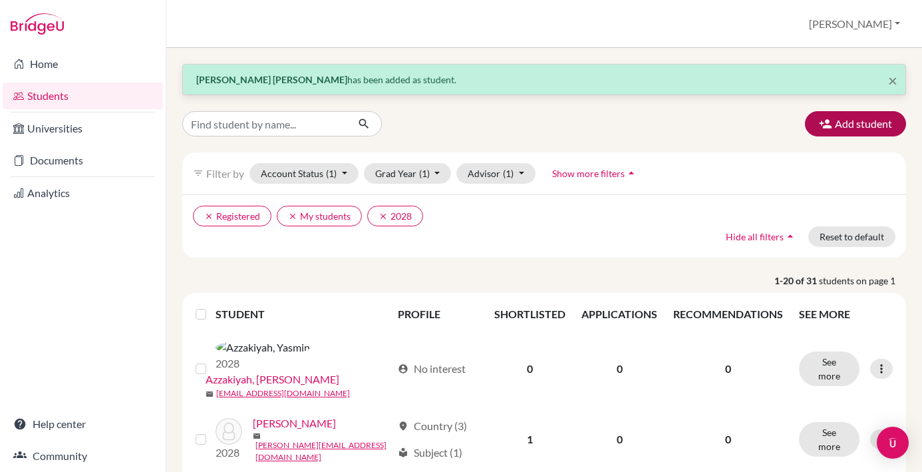
click at [843, 129] on button "Add student" at bounding box center [855, 123] width 101 height 25
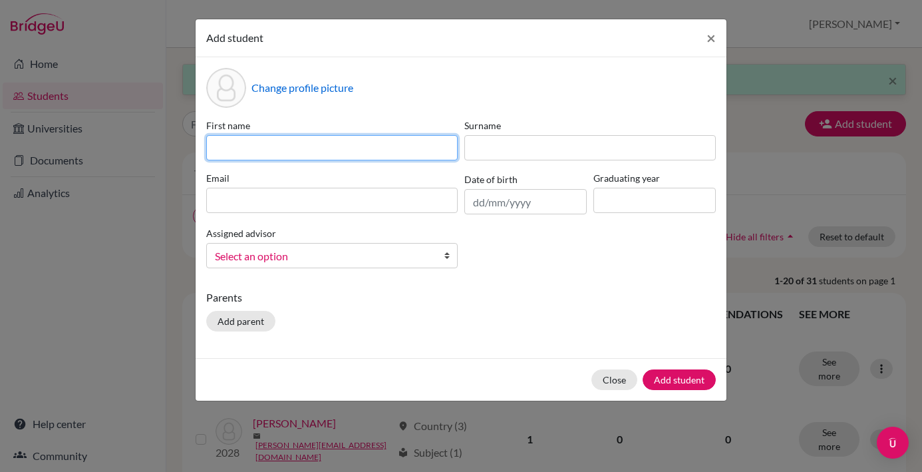
paste input "[PERSON_NAME] Livina [PERSON_NAME]"
type input "[PERSON_NAME] Livina [PERSON_NAME]"
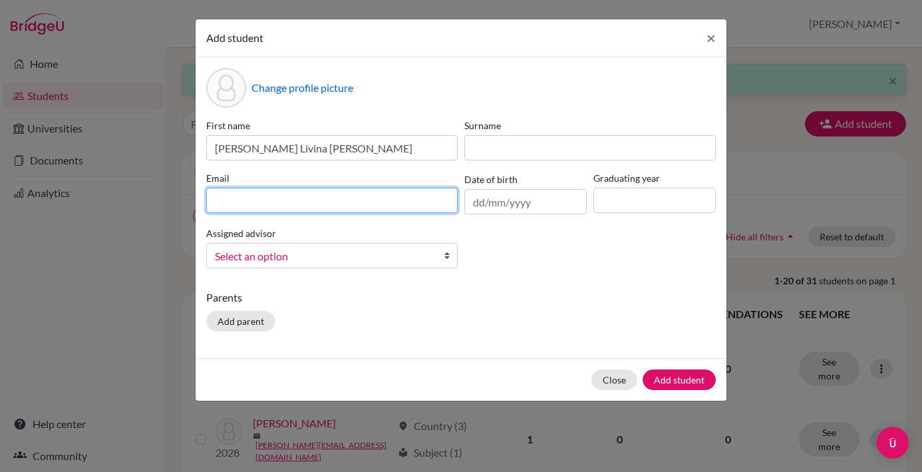
paste input "[EMAIL_ADDRESS][PERSON_NAME][DOMAIN_NAME]"
type input "[EMAIL_ADDRESS][PERSON_NAME][DOMAIN_NAME]"
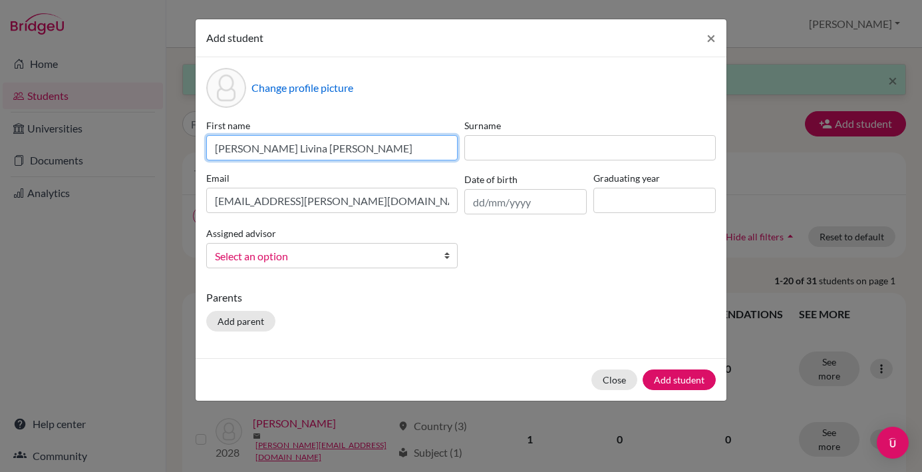
drag, startPoint x: 281, startPoint y: 147, endPoint x: 301, endPoint y: 146, distance: 20.6
click at [302, 147] on input "[PERSON_NAME] Livina [PERSON_NAME]" at bounding box center [331, 147] width 251 height 25
type input "[PERSON_NAME]"
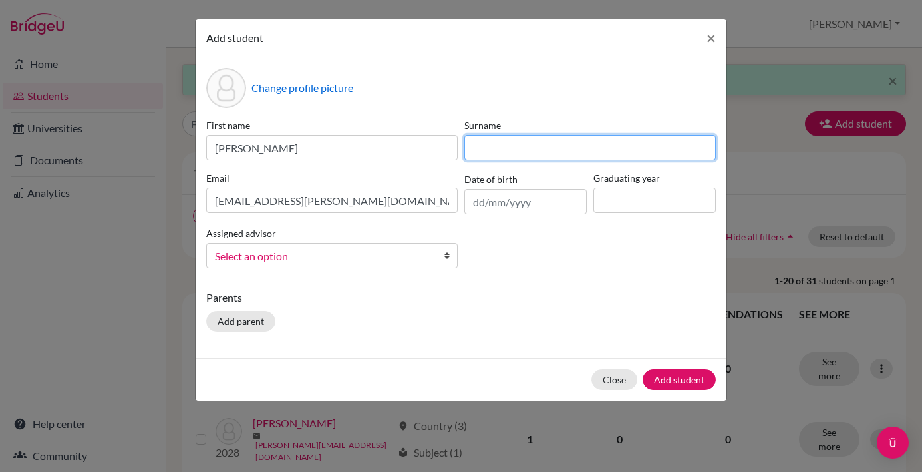
paste input "[PERSON_NAME]"
type input "[PERSON_NAME]"
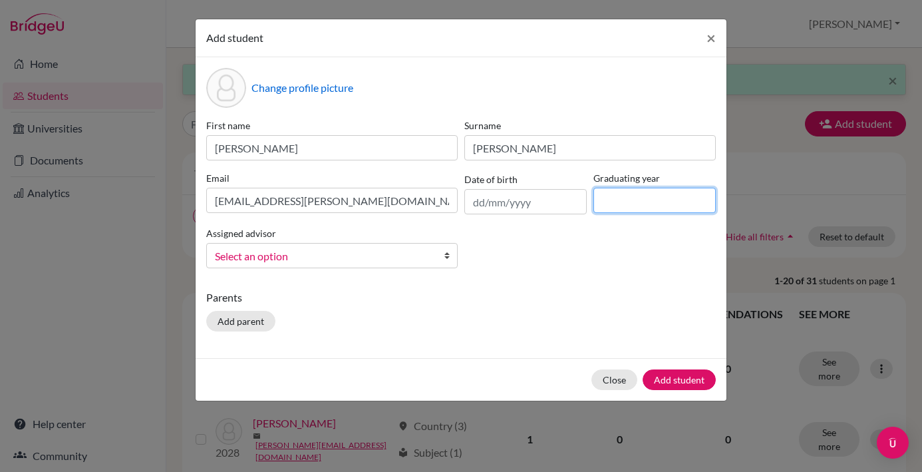
click at [628, 200] on input at bounding box center [654, 200] width 122 height 25
type input "2028"
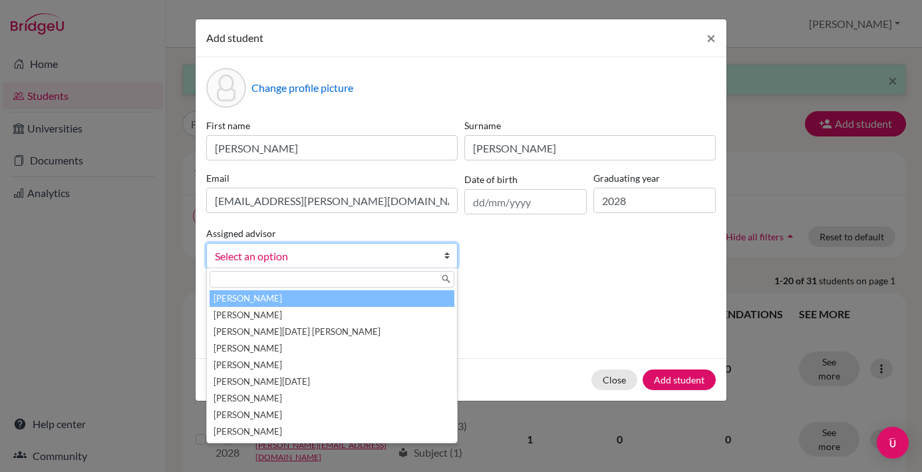
click at [449, 260] on b at bounding box center [450, 256] width 13 height 24
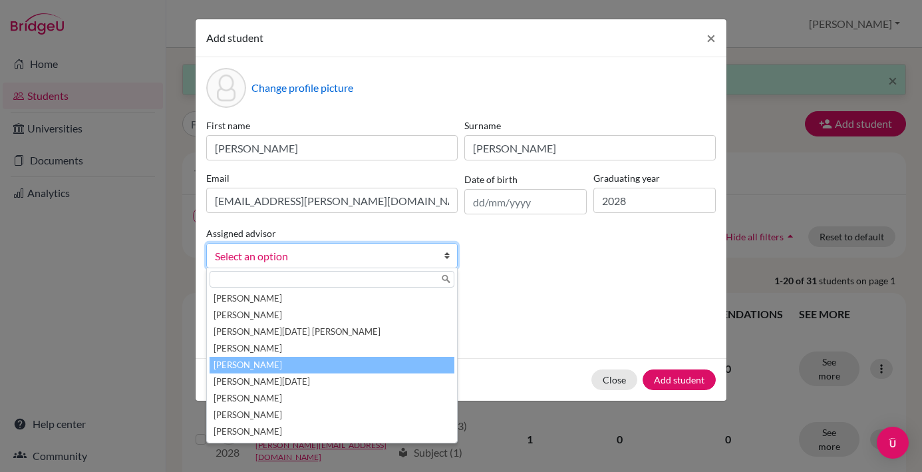
click at [309, 365] on li "[PERSON_NAME]" at bounding box center [332, 365] width 245 height 17
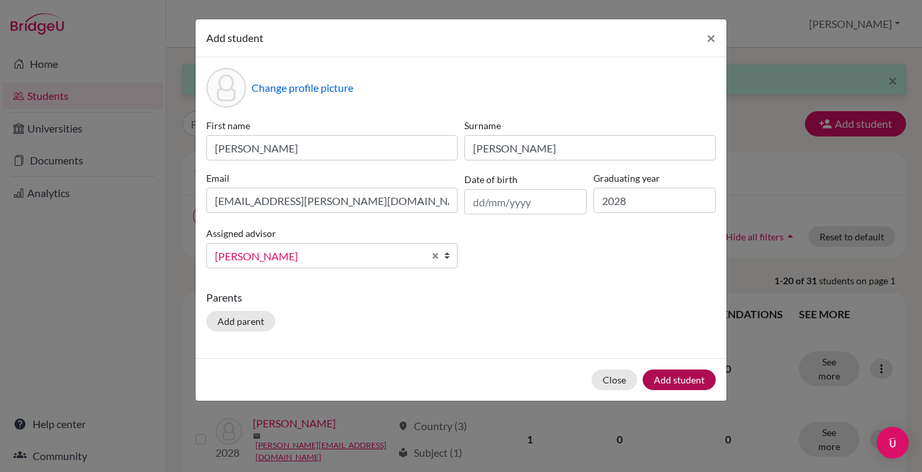
click at [683, 377] on button "Add student" at bounding box center [679, 379] width 73 height 21
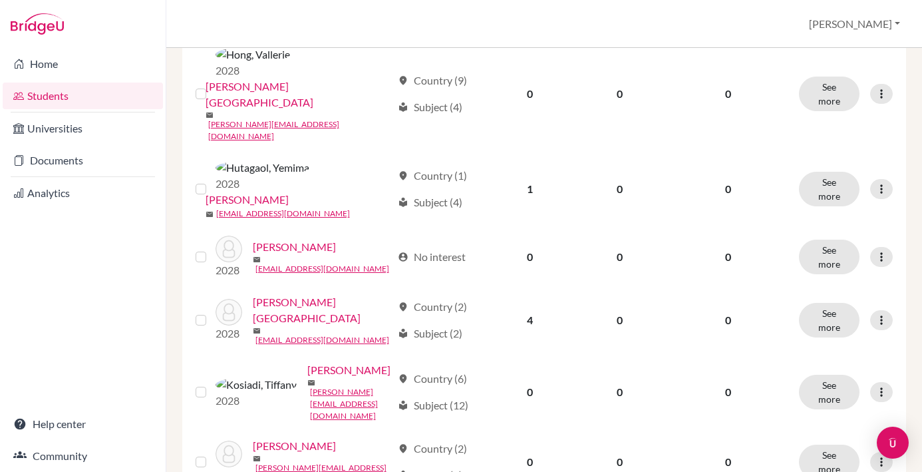
scroll to position [756, 0]
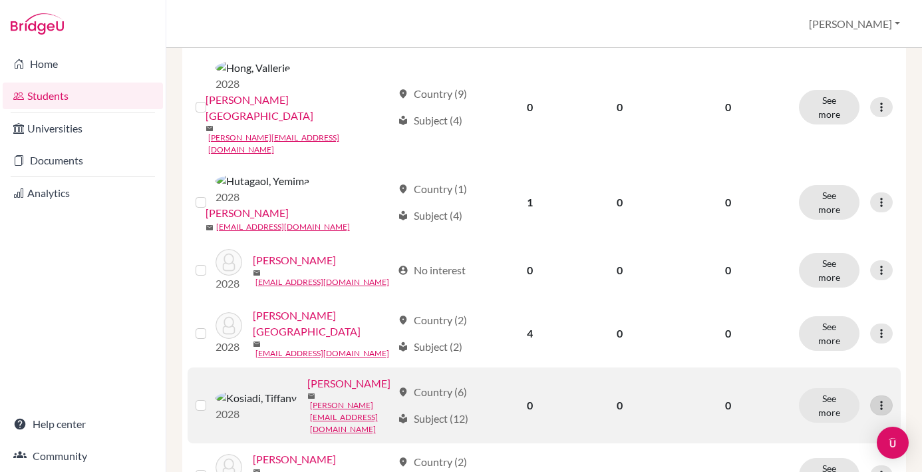
click at [886, 399] on icon at bounding box center [881, 405] width 13 height 13
click at [212, 397] on label at bounding box center [212, 397] width 0 height 0
click at [0, 0] on input "checkbox" at bounding box center [0, 0] width 0 height 0
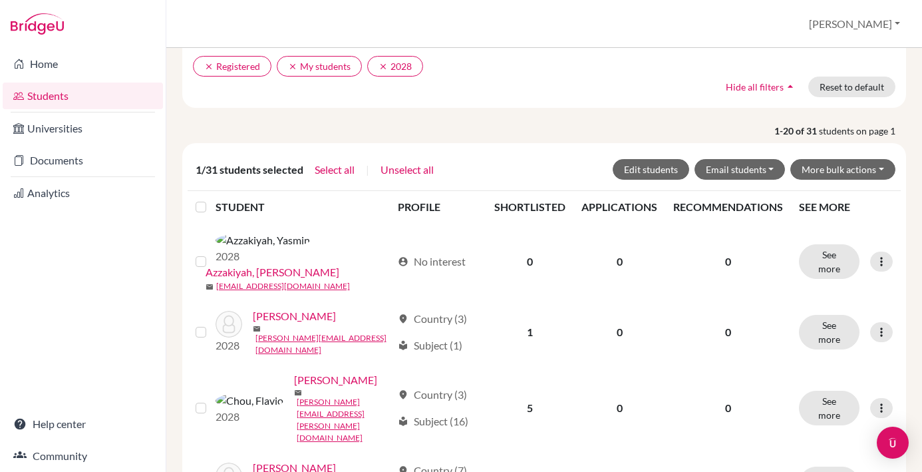
scroll to position [144, 0]
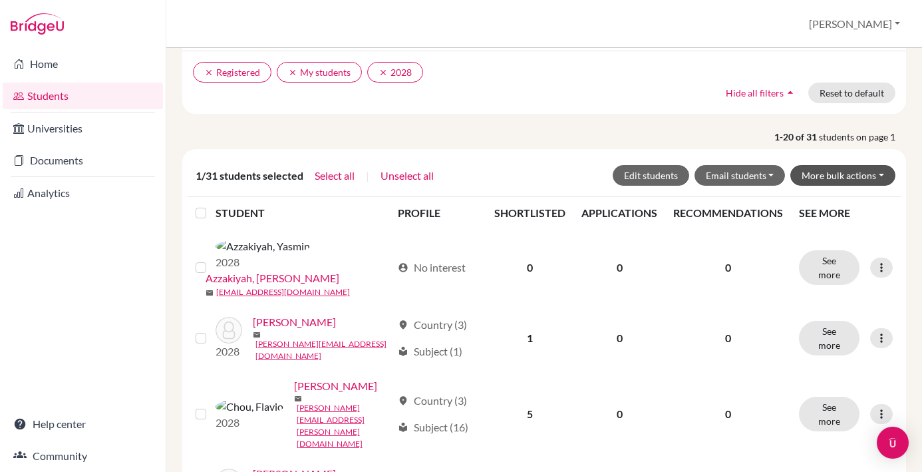
click at [880, 174] on button "More bulk actions" at bounding box center [842, 175] width 105 height 21
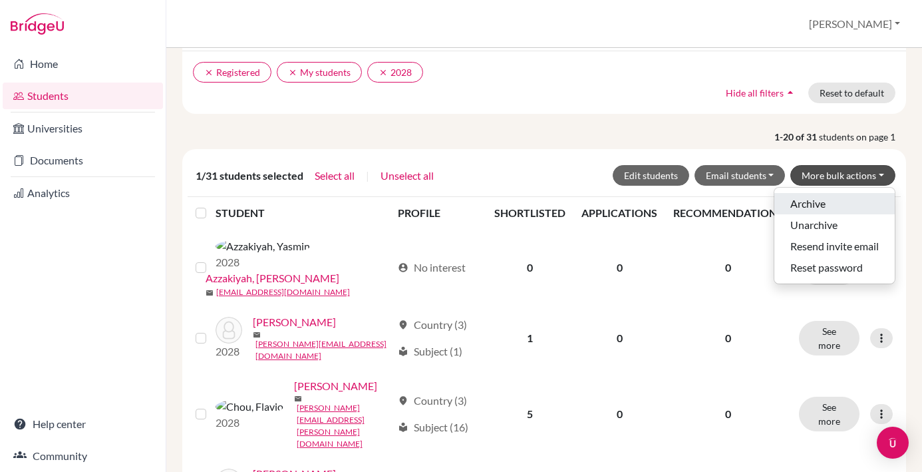
click at [816, 204] on button "Archive" at bounding box center [834, 203] width 120 height 21
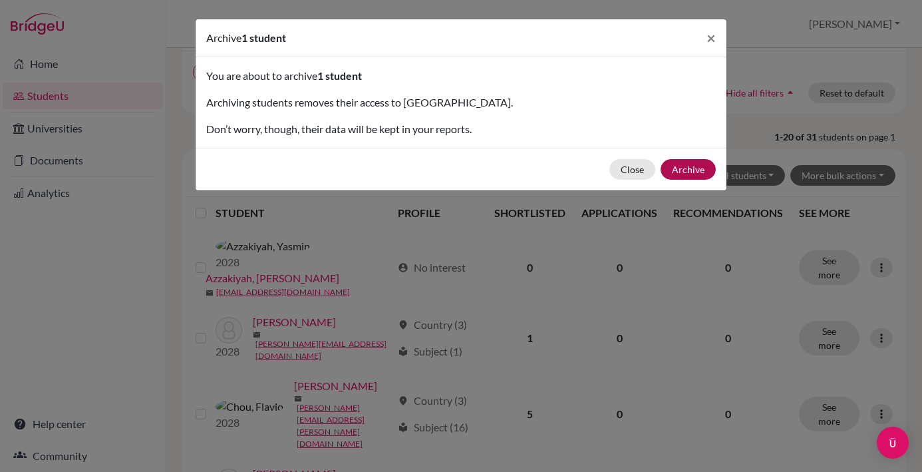
click at [684, 168] on button "Archive" at bounding box center [688, 169] width 55 height 21
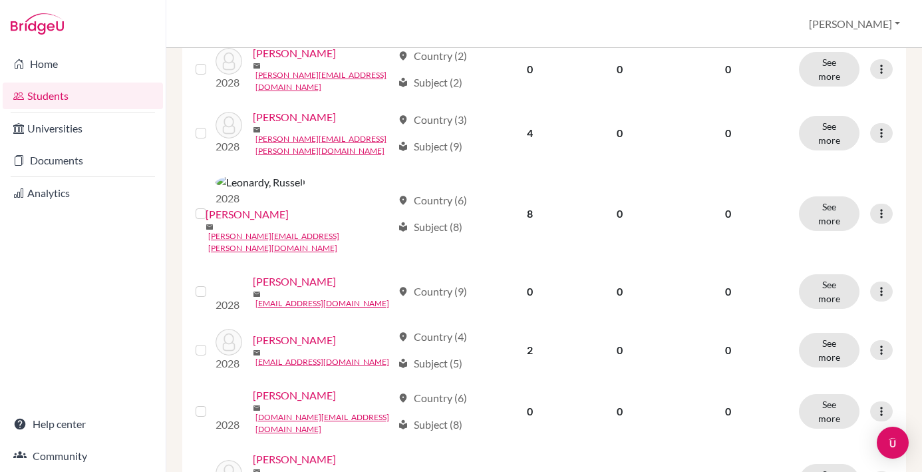
scroll to position [1118, 0]
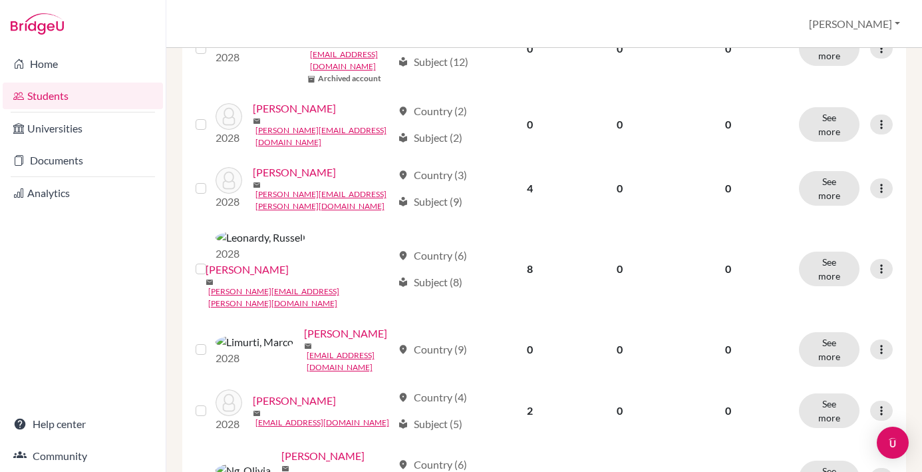
click at [0, 0] on input "checkbox" at bounding box center [0, 0] width 0 height 0
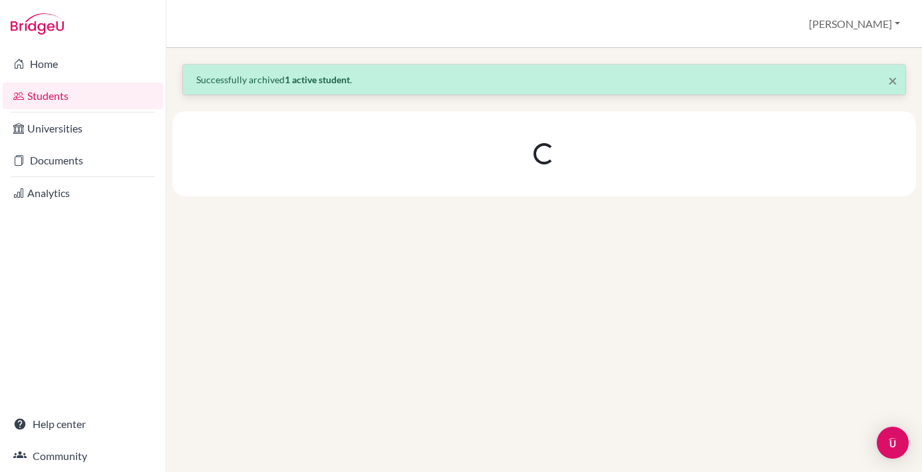
scroll to position [3, 0]
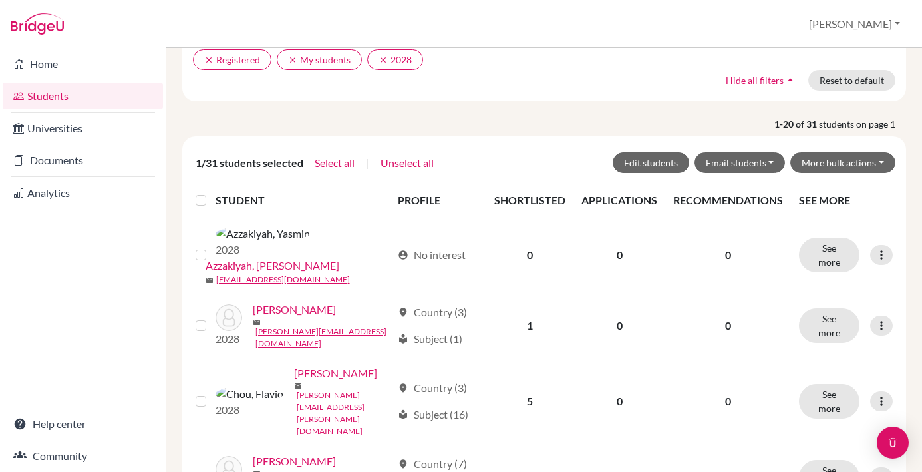
scroll to position [55, 0]
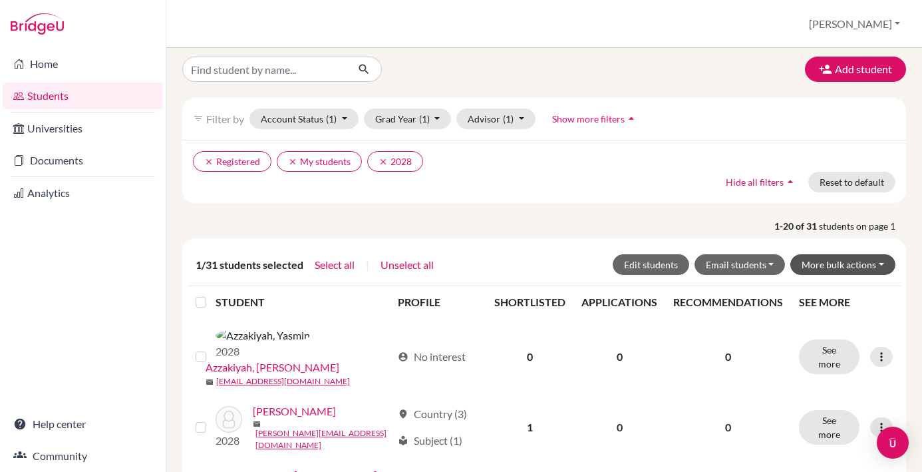
click at [879, 260] on button "More bulk actions" at bounding box center [842, 264] width 105 height 21
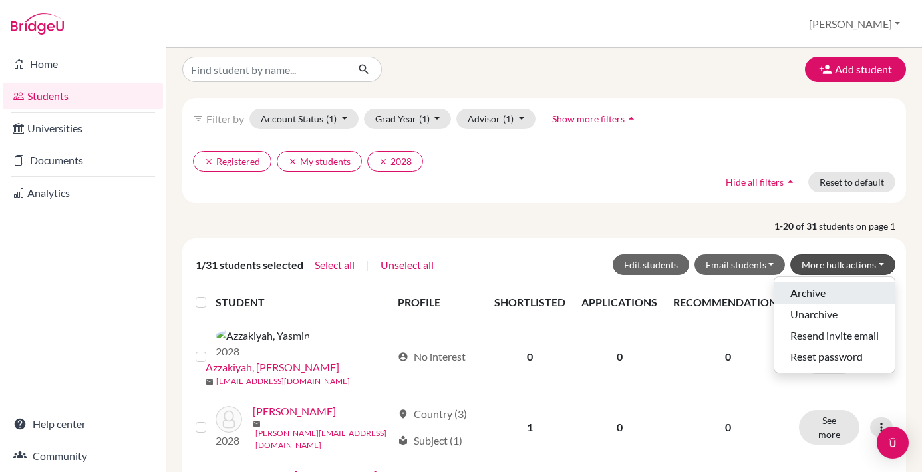
click at [820, 295] on button "Archive" at bounding box center [834, 292] width 120 height 21
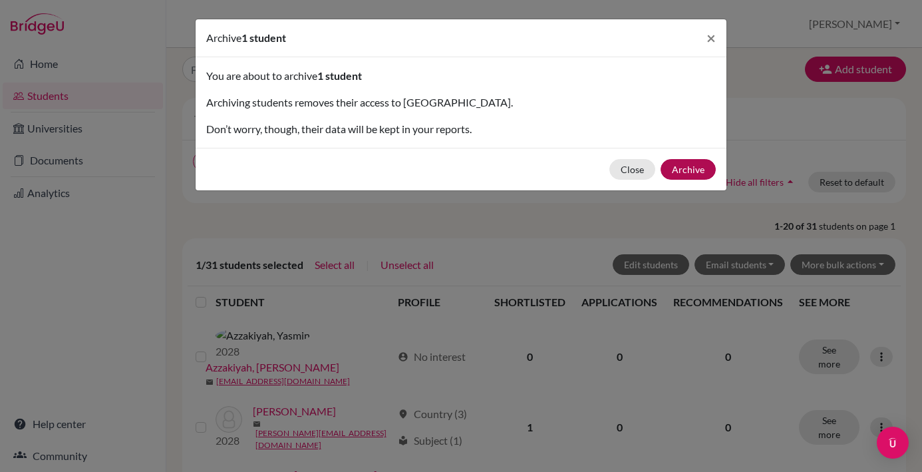
click at [693, 166] on button "Archive" at bounding box center [688, 169] width 55 height 21
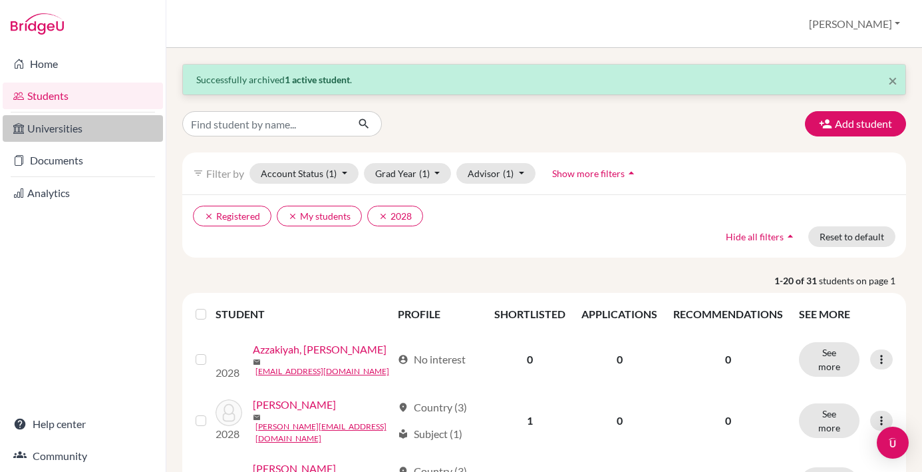
scroll to position [0, 0]
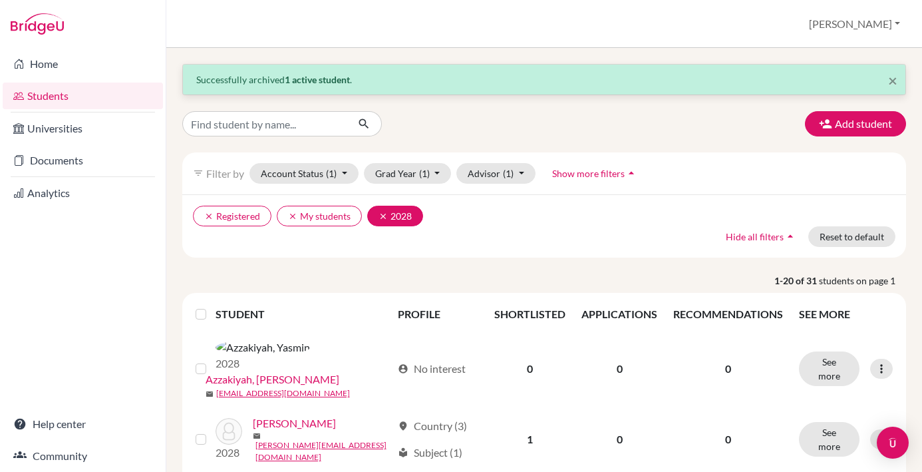
click at [387, 218] on icon "clear" at bounding box center [383, 216] width 9 height 9
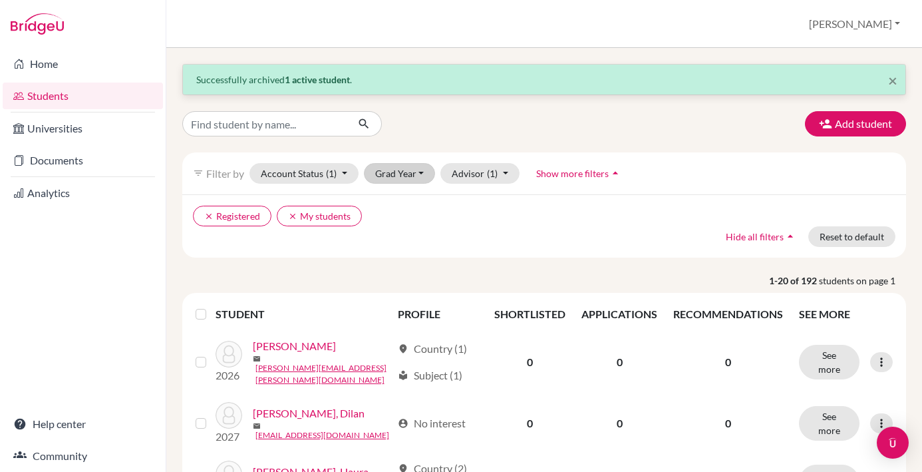
click at [418, 171] on button "Grad Year" at bounding box center [400, 173] width 72 height 21
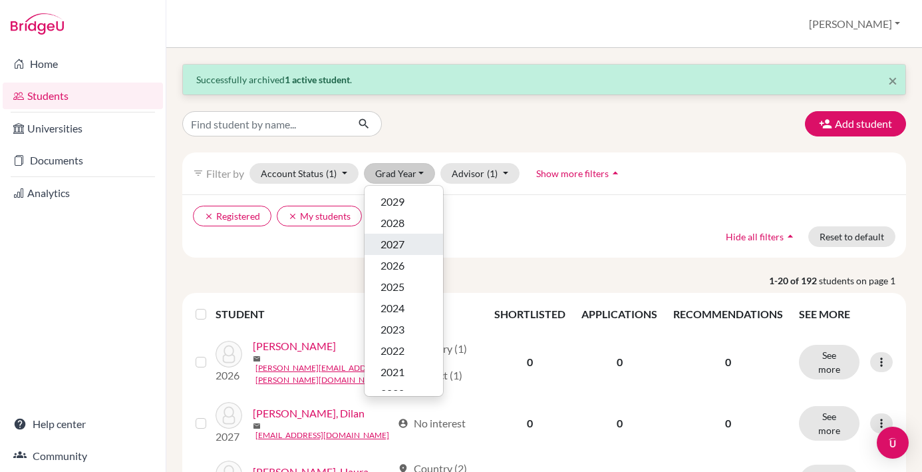
click at [402, 246] on span "2027" at bounding box center [393, 244] width 24 height 16
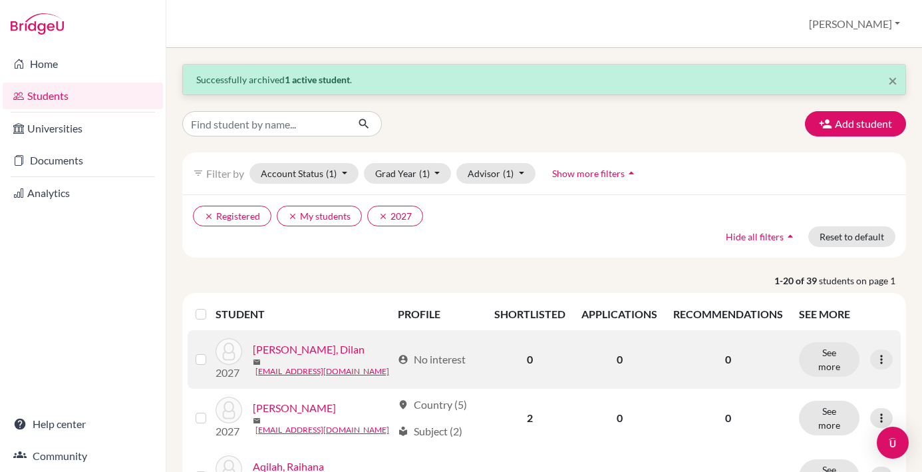
click at [291, 351] on link "[PERSON_NAME], Dilan" at bounding box center [309, 349] width 112 height 16
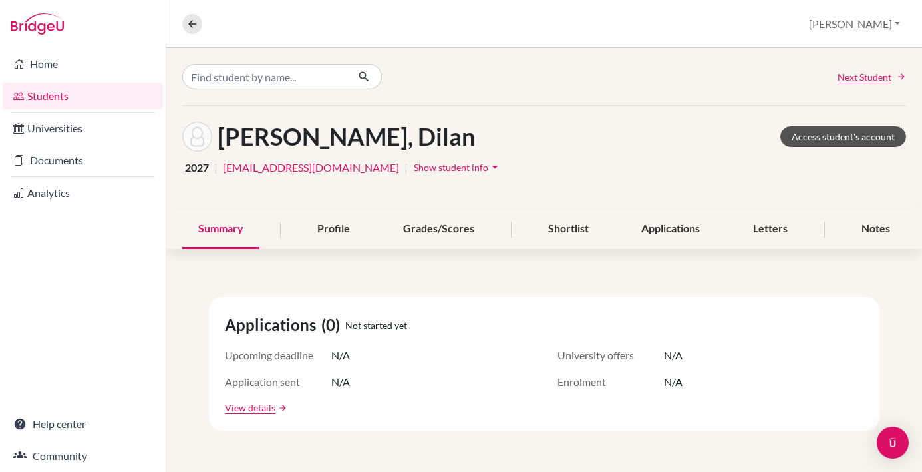
click at [846, 136] on link "Access student's account" at bounding box center [843, 136] width 126 height 21
